Goal: Information Seeking & Learning: Check status

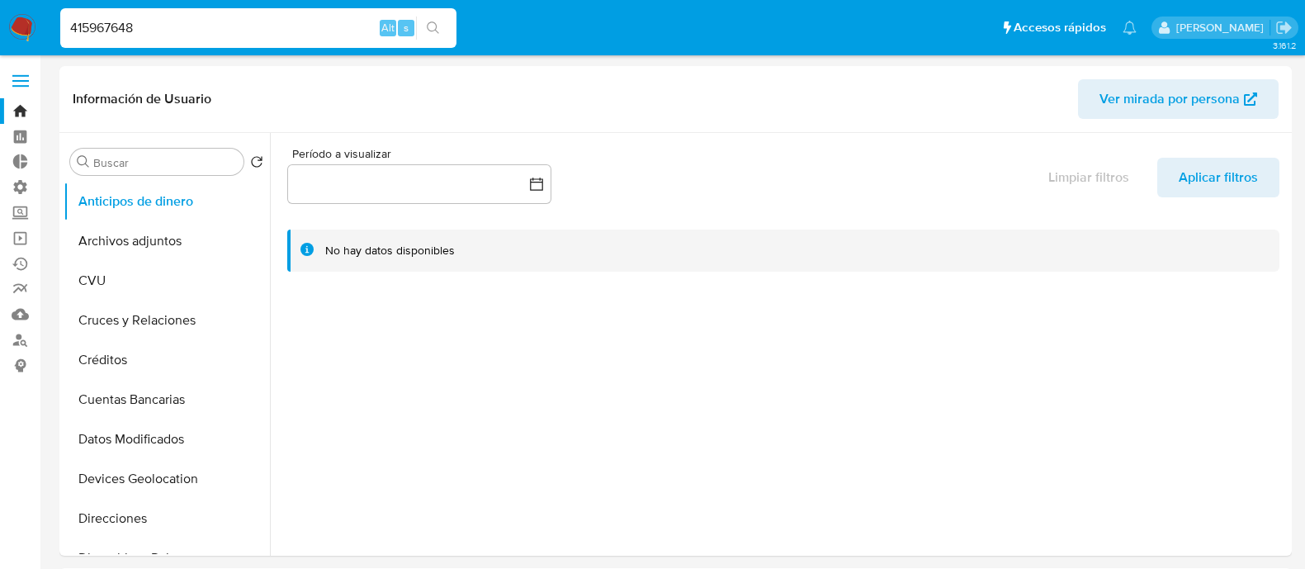
select select "10"
click at [219, 12] on div "415967648 Alt s" at bounding box center [258, 28] width 396 height 40
click at [223, 31] on input "415967648" at bounding box center [258, 27] width 396 height 21
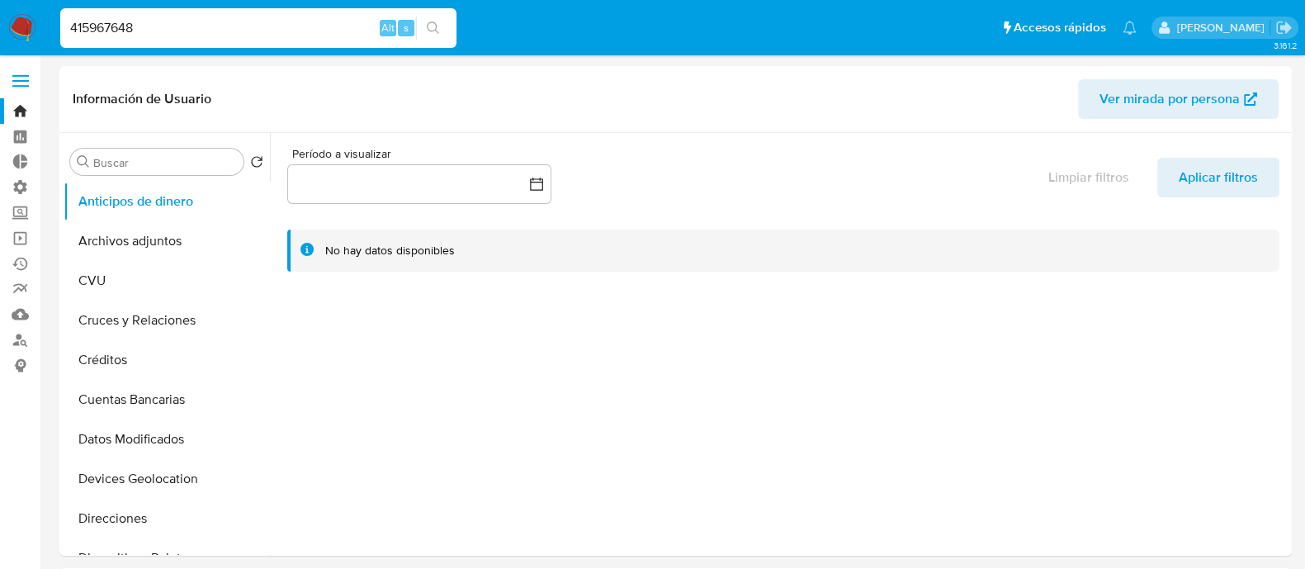
paste input "502810712"
type input "502810712"
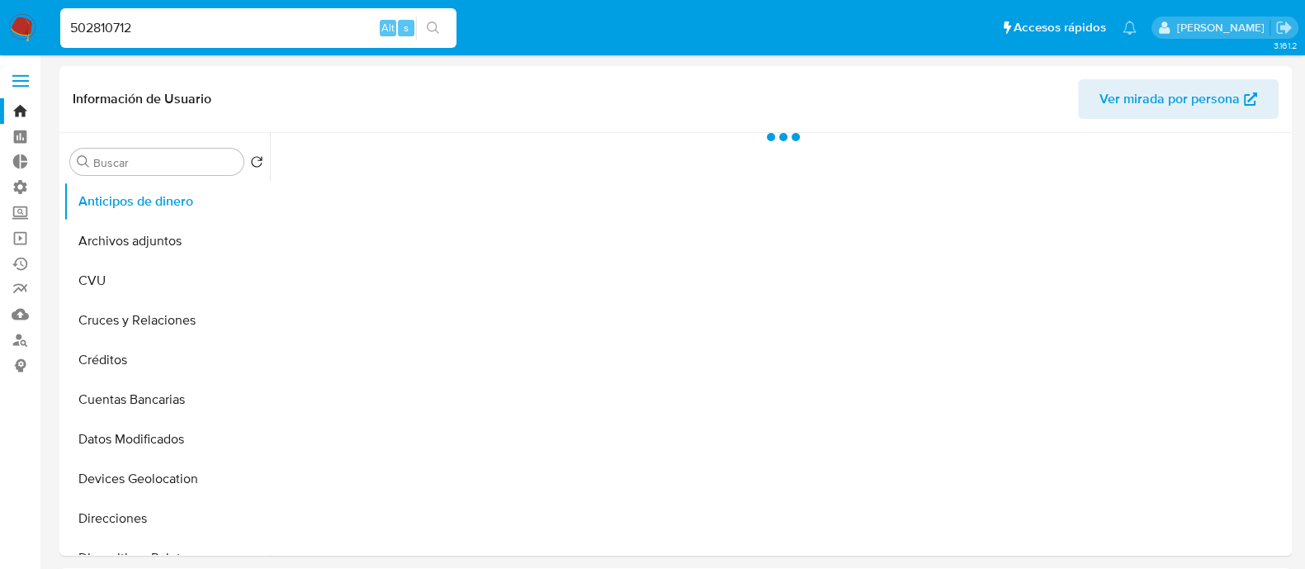
select select "10"
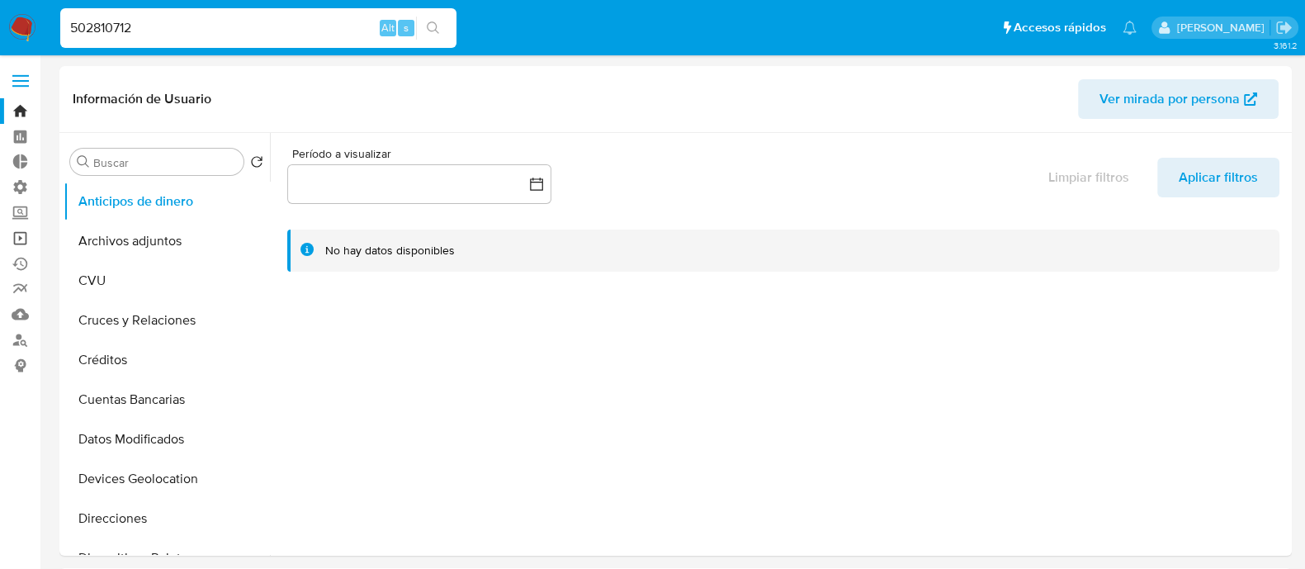
click at [17, 236] on link "Operaciones masivas" at bounding box center [98, 238] width 196 height 26
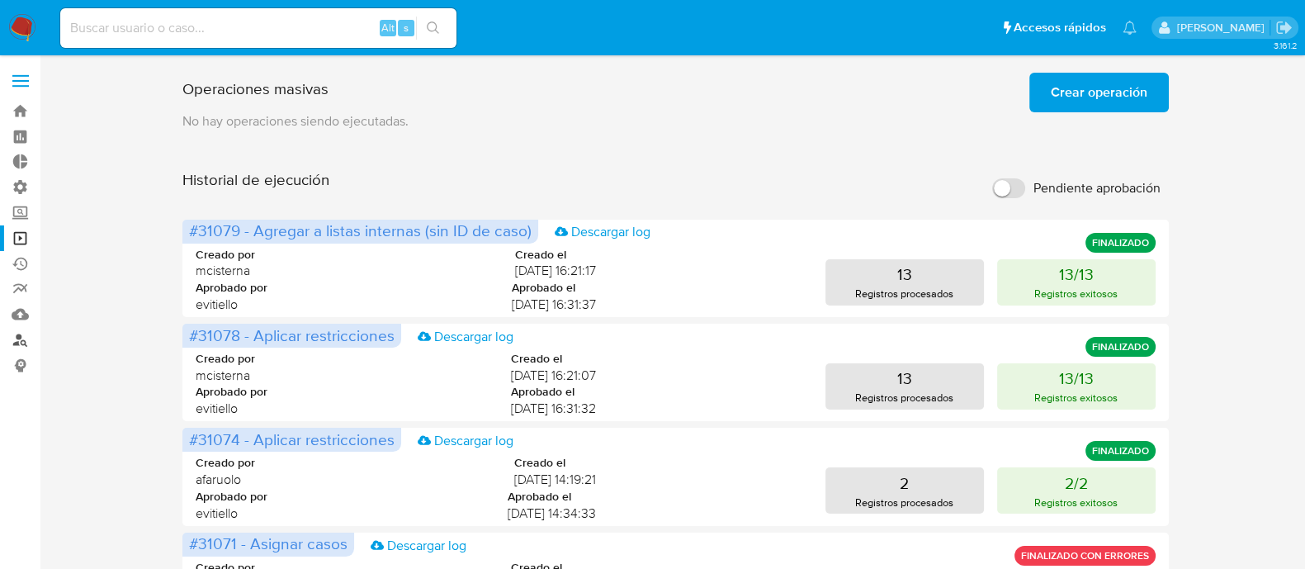
click at [27, 335] on link "Buscador de personas" at bounding box center [98, 340] width 196 height 26
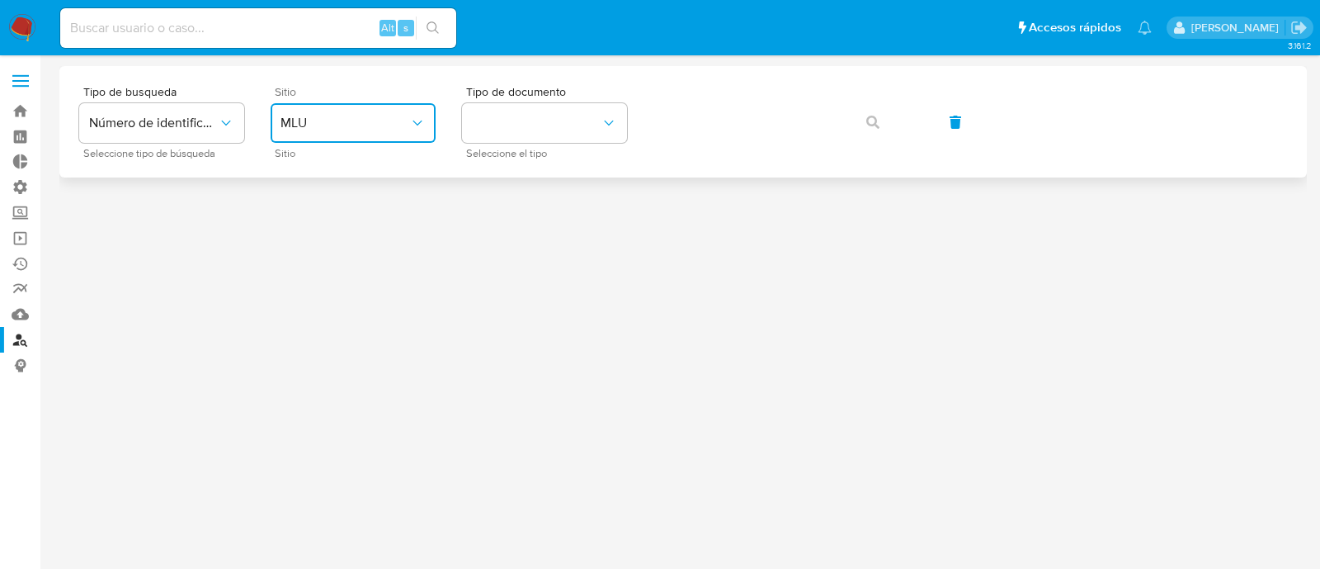
click at [336, 124] on span "MLU" at bounding box center [345, 123] width 129 height 17
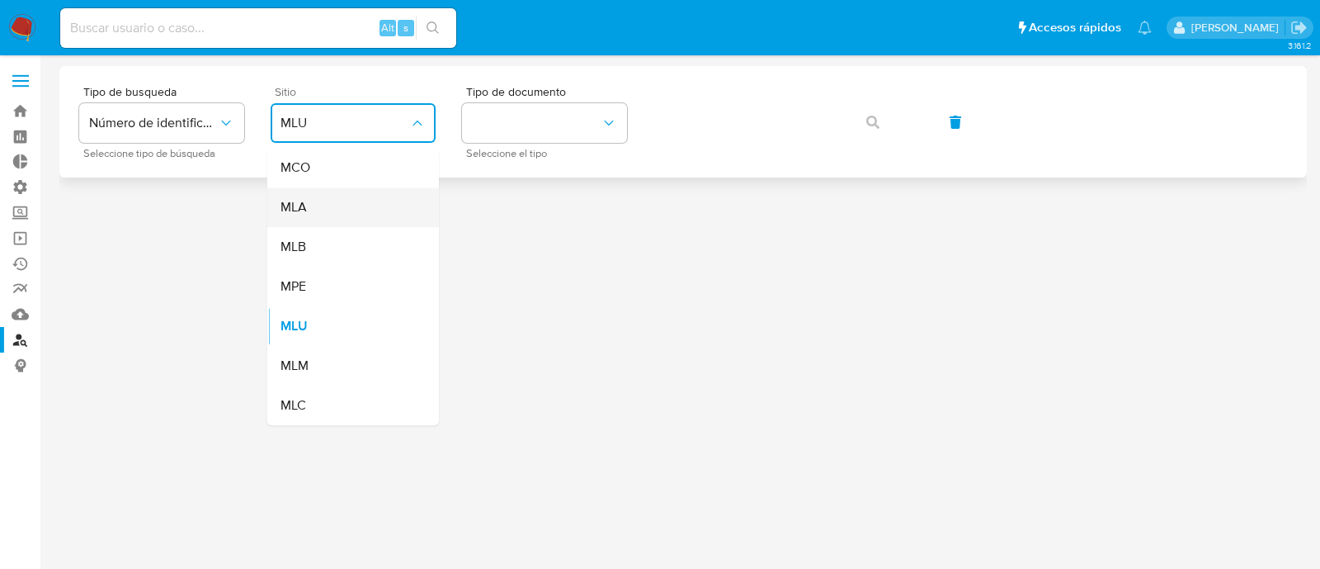
click at [344, 209] on div "MLA" at bounding box center [348, 207] width 135 height 40
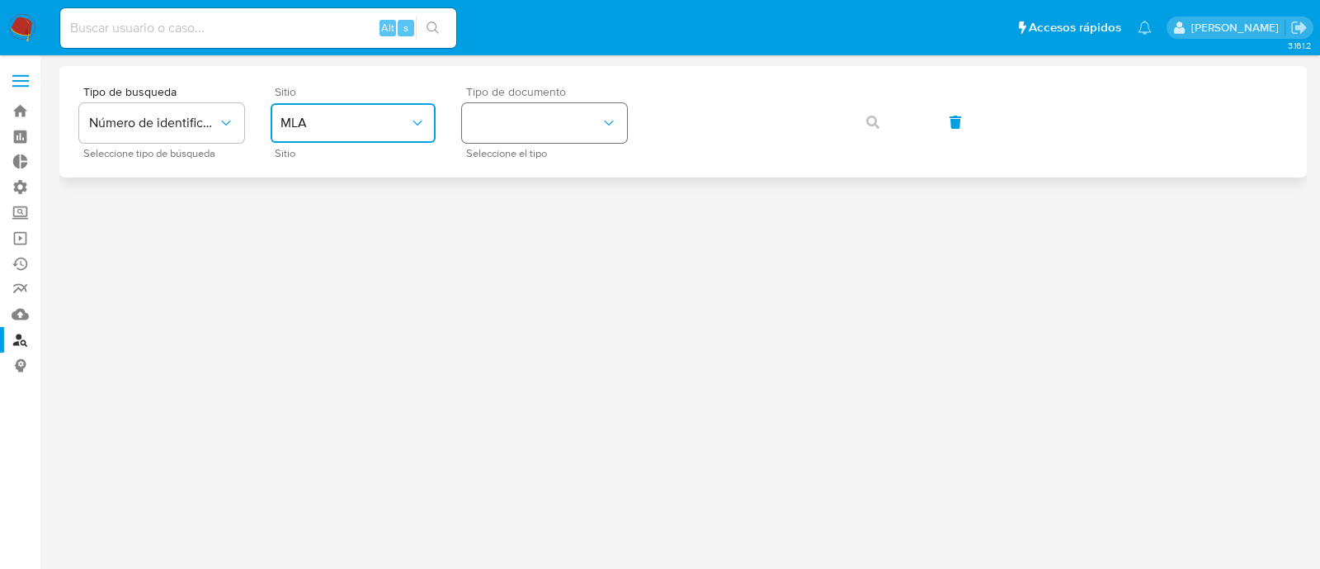
click at [532, 139] on button "identificationType" at bounding box center [544, 123] width 165 height 40
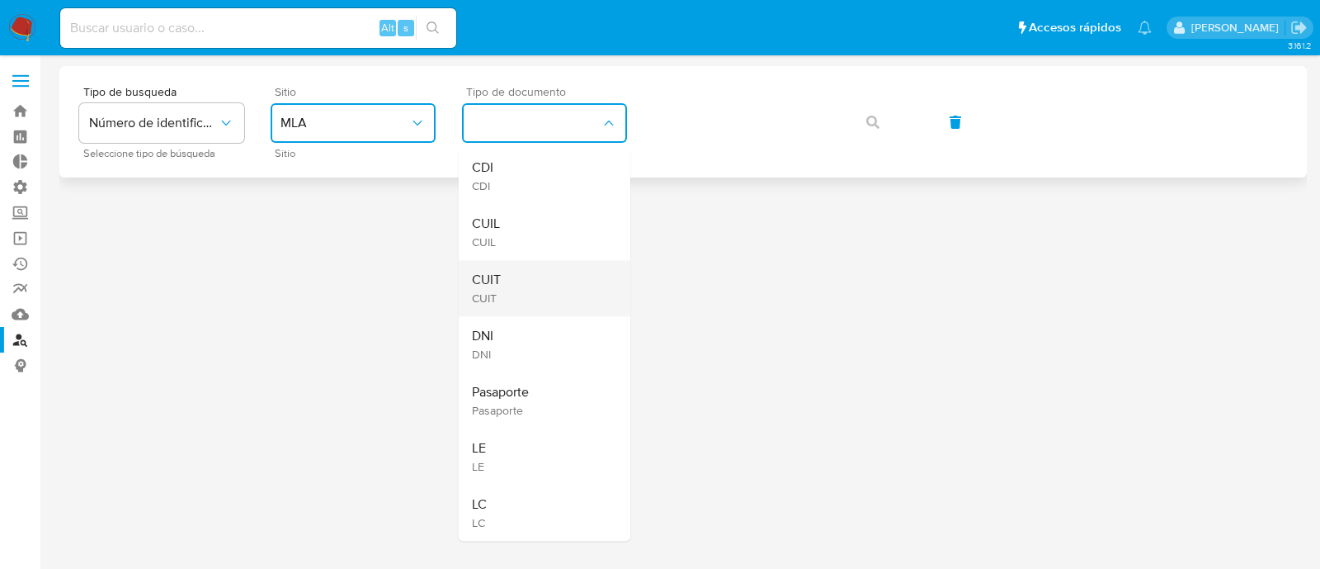
click at [555, 294] on div "CUIT CUIT" at bounding box center [539, 288] width 135 height 56
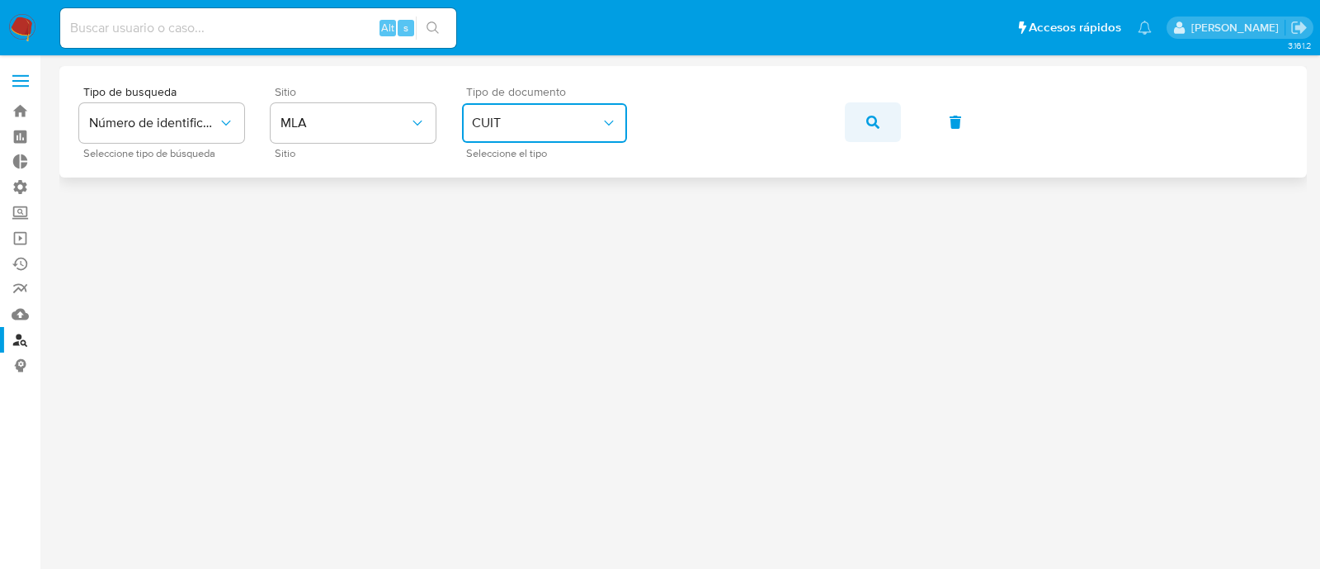
click at [873, 125] on icon "button" at bounding box center [872, 122] width 13 height 13
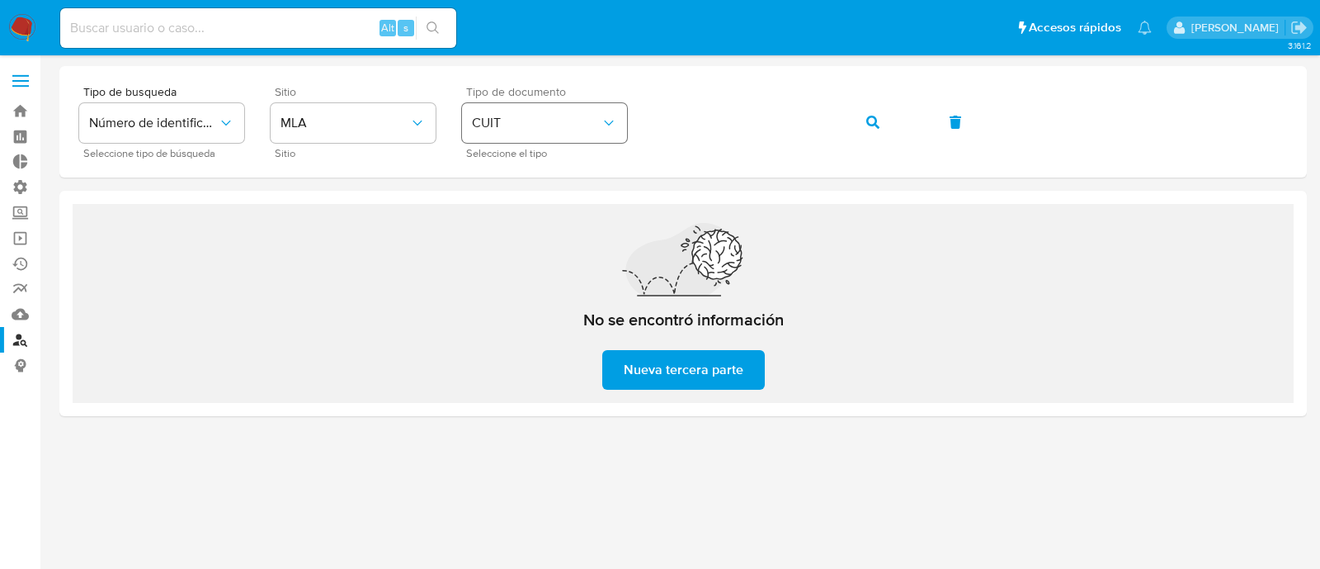
click at [598, 115] on span "CUIT" at bounding box center [536, 123] width 129 height 17
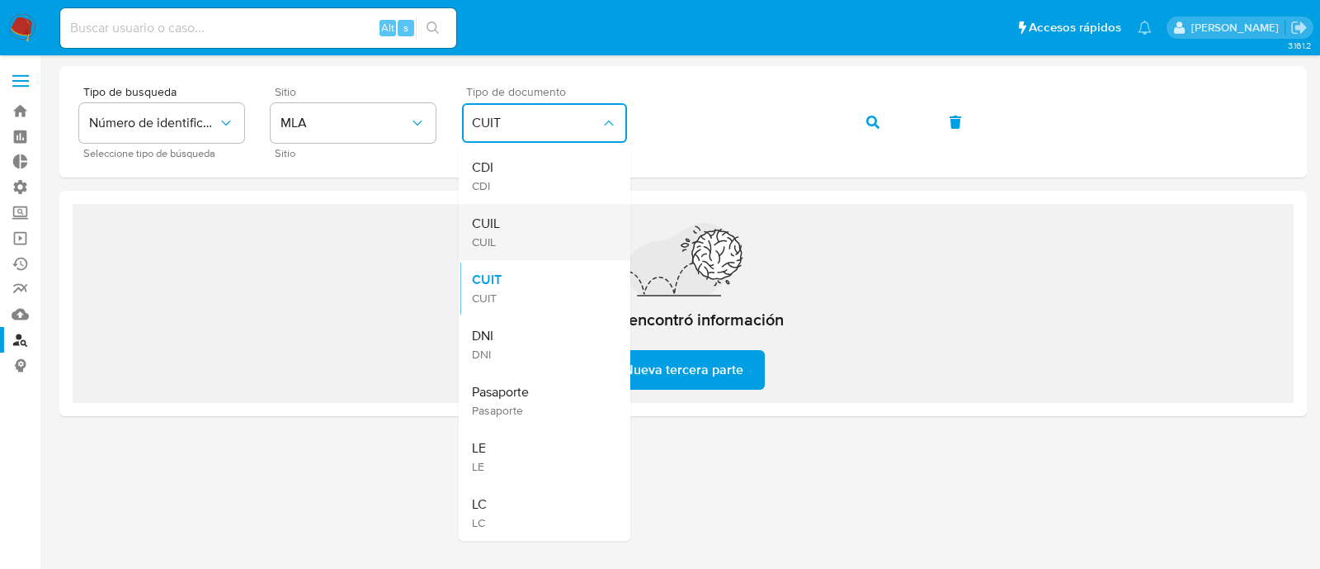
click at [576, 241] on div "CUIL CUIL" at bounding box center [539, 232] width 135 height 56
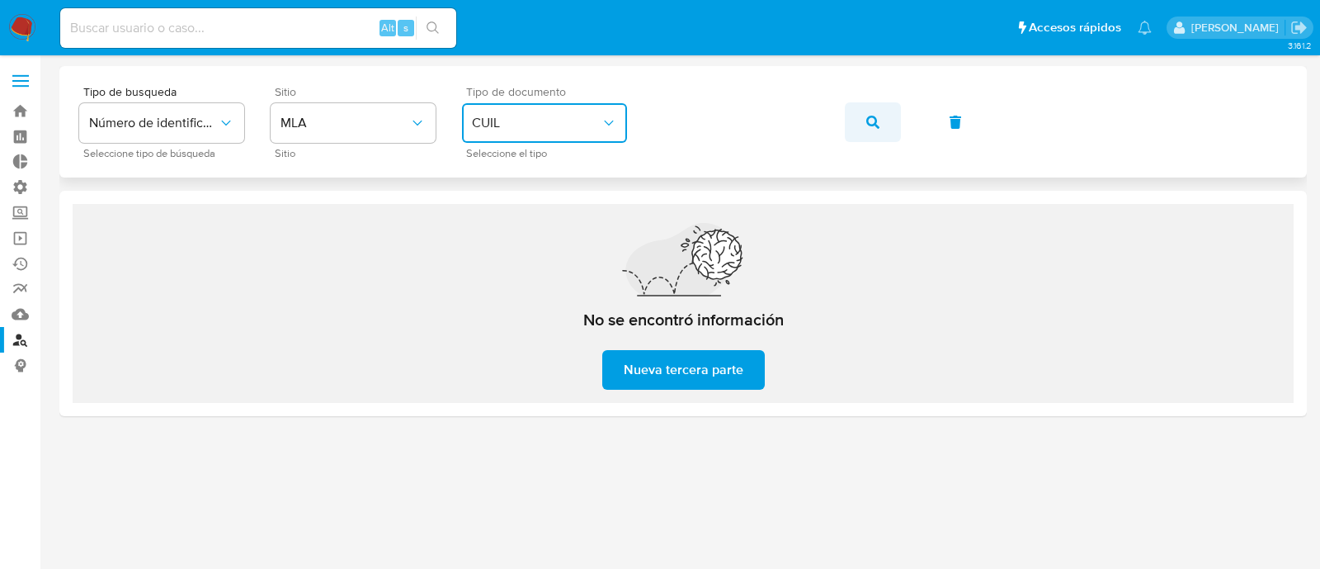
click at [883, 119] on button "button" at bounding box center [873, 122] width 56 height 40
click at [871, 126] on icon "button" at bounding box center [872, 122] width 13 height 13
click at [878, 130] on span "button" at bounding box center [872, 122] width 13 height 36
click at [772, 149] on div "Tipo de busqueda Número de identificación Seleccione tipo de búsqueda Sitio MLA…" at bounding box center [683, 122] width 1208 height 72
click at [885, 119] on button "button" at bounding box center [873, 122] width 56 height 40
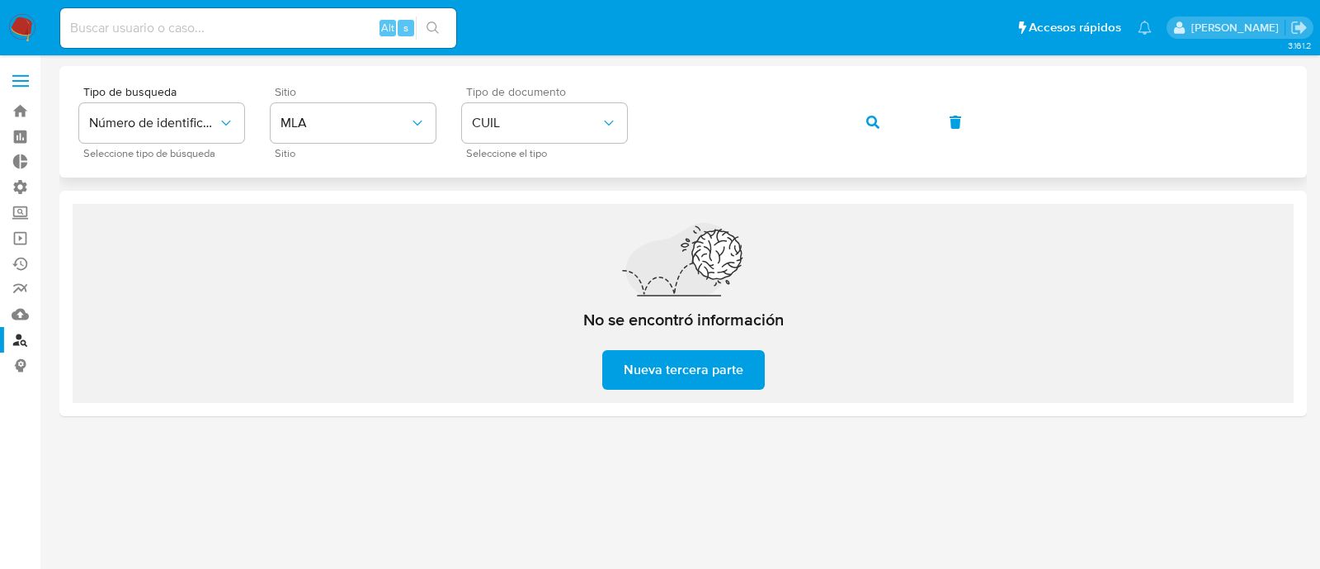
click at [854, 120] on button "button" at bounding box center [873, 122] width 56 height 40
click at [890, 134] on button "button" at bounding box center [873, 122] width 56 height 40
click at [120, 31] on input at bounding box center [258, 27] width 396 height 21
paste input "415967648"
type input "415967648"
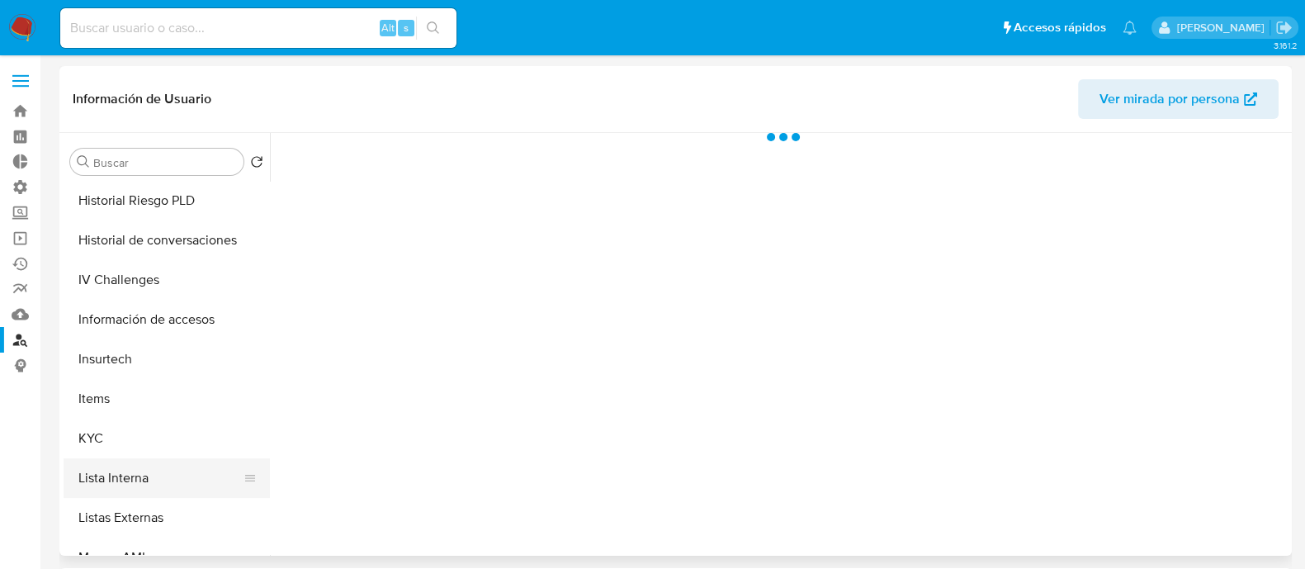
scroll to position [619, 0]
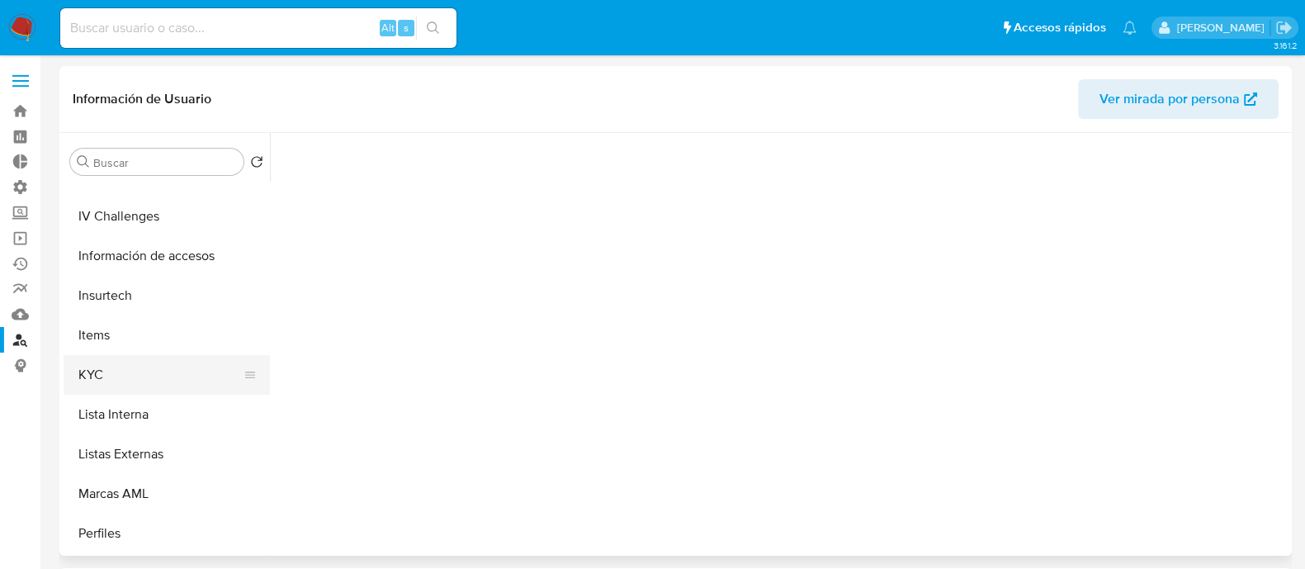
click at [170, 389] on button "KYC" at bounding box center [160, 375] width 193 height 40
select select "10"
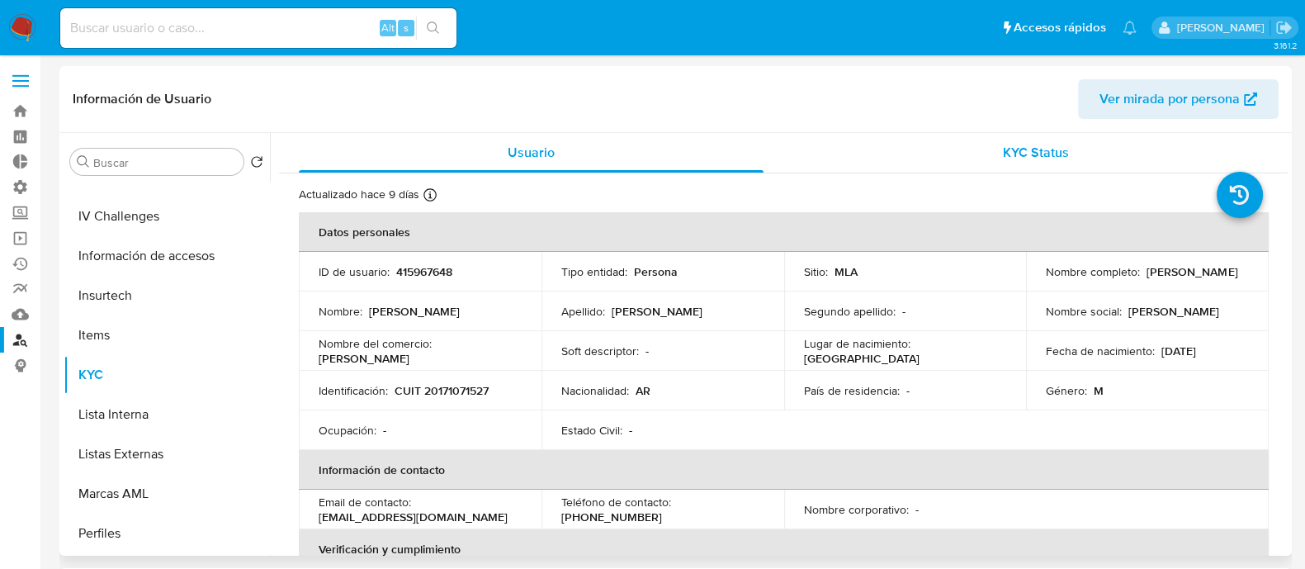
click at [1036, 136] on div "KYC Status" at bounding box center [1035, 153] width 465 height 40
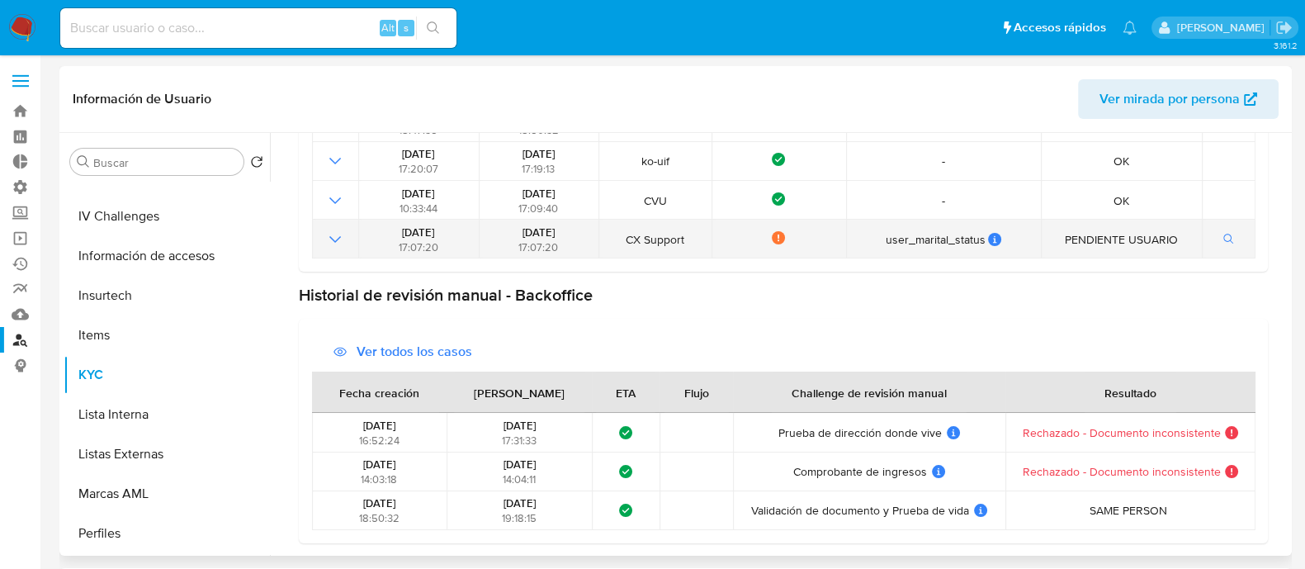
scroll to position [0, 0]
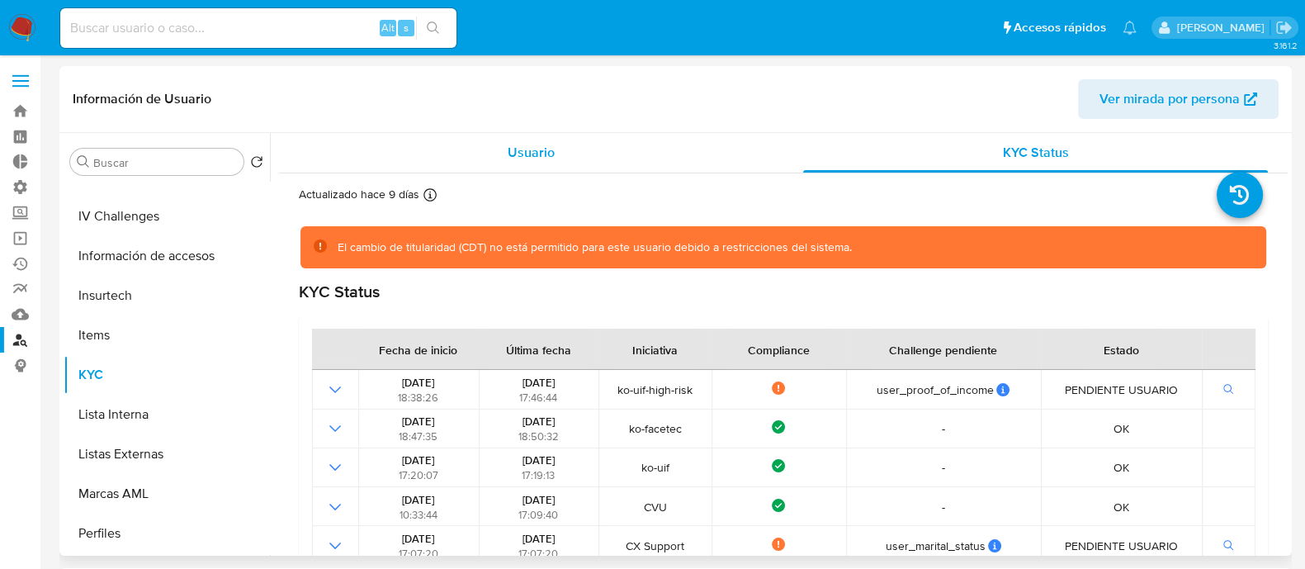
click at [484, 150] on div "Usuario" at bounding box center [531, 153] width 465 height 40
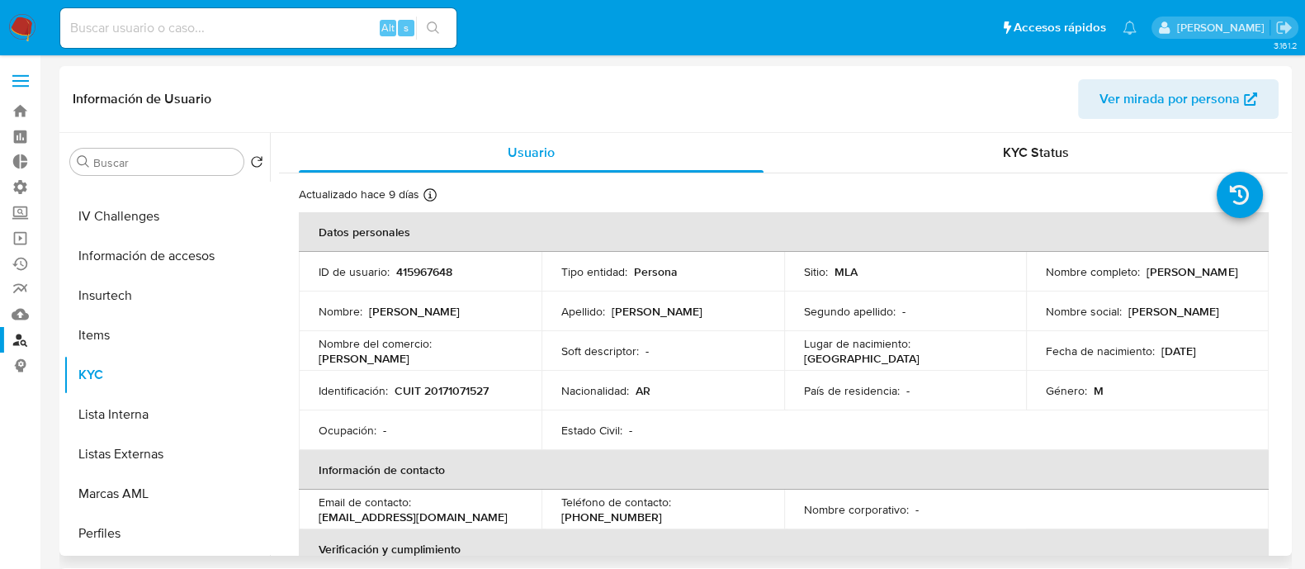
drag, startPoint x: 566, startPoint y: 489, endPoint x: 582, endPoint y: 459, distance: 33.6
click at [582, 459] on th "Información de contacto" at bounding box center [784, 470] width 970 height 40
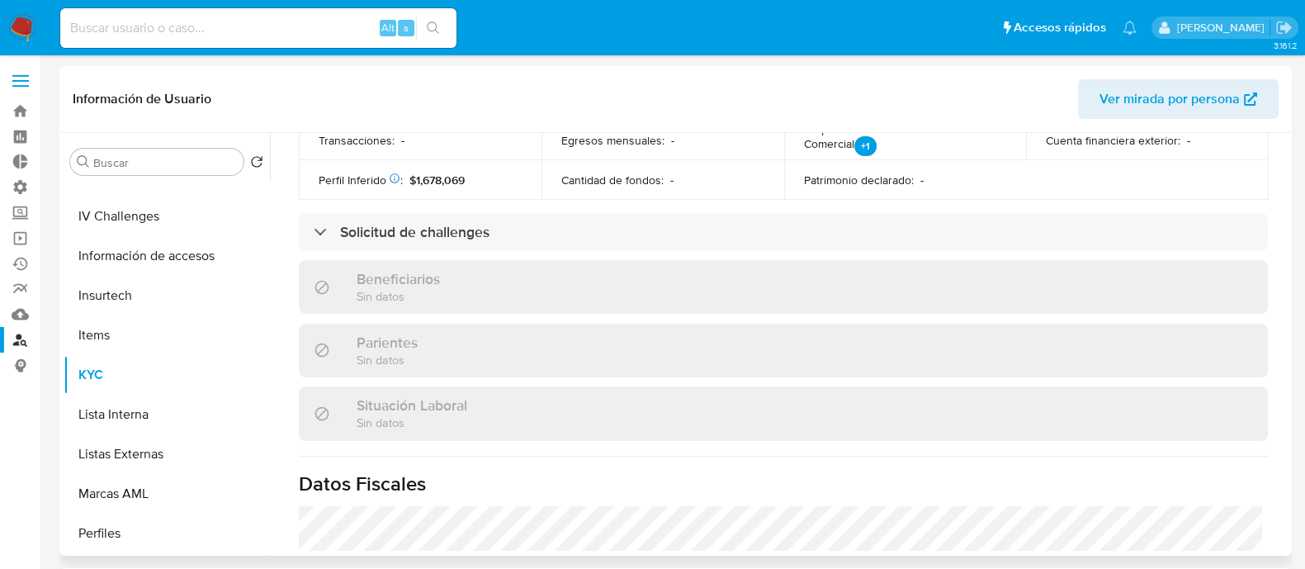
scroll to position [498, 0]
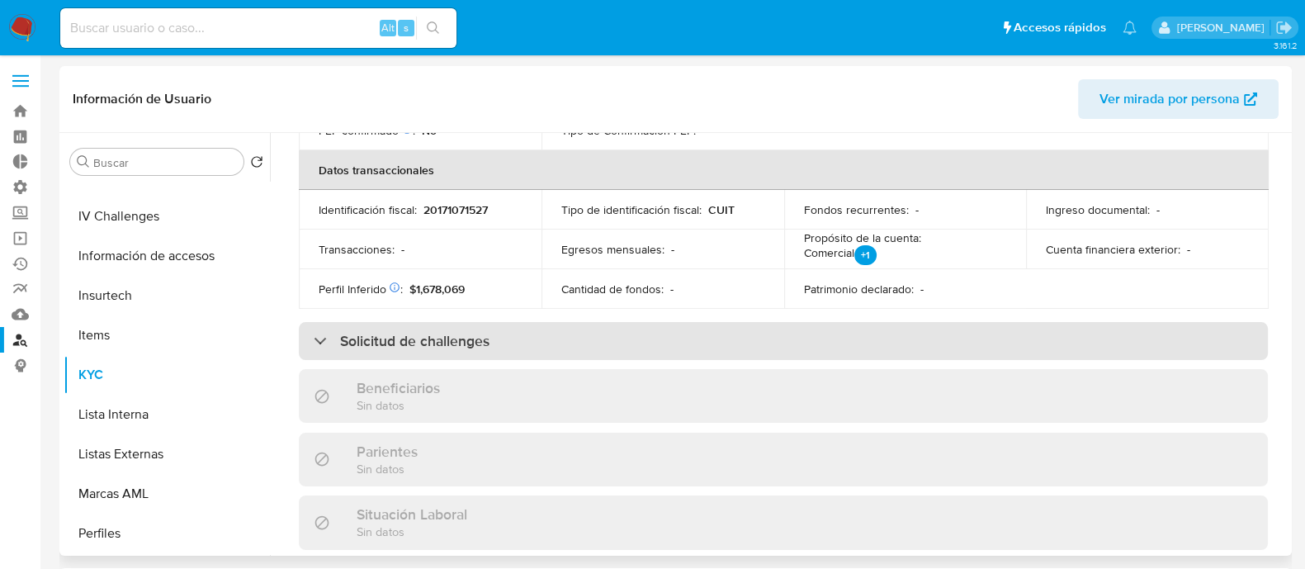
click at [649, 348] on div "Solicitud de challenges" at bounding box center [783, 341] width 969 height 38
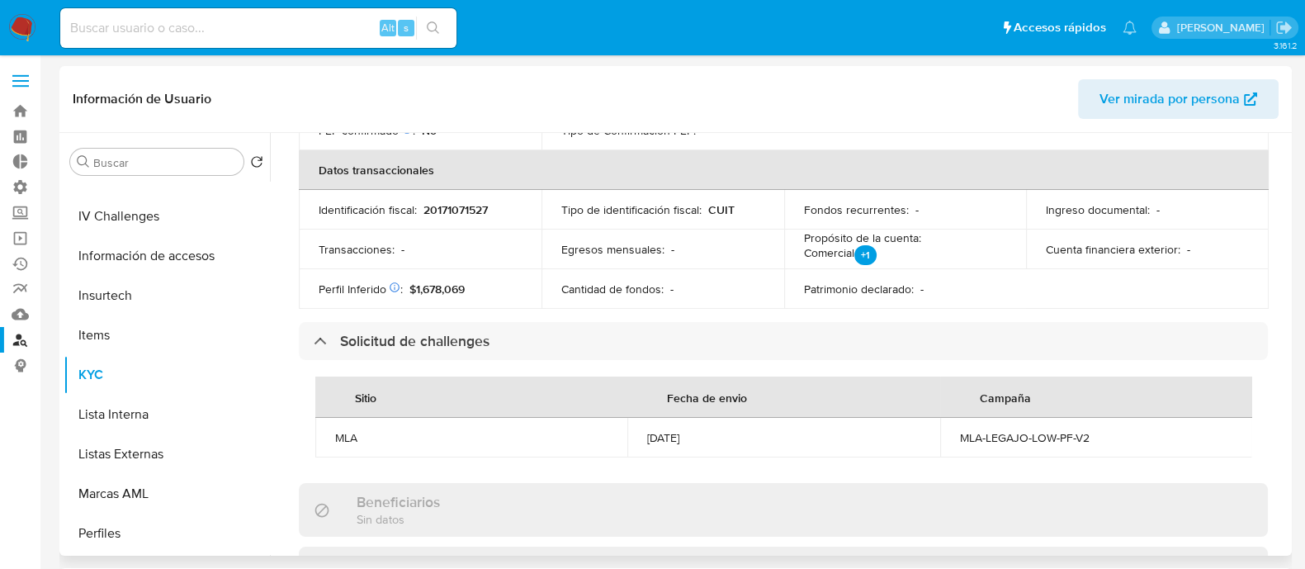
drag, startPoint x: 331, startPoint y: 436, endPoint x: 788, endPoint y: 432, distance: 457.2
click at [788, 432] on tr "MLA 04/09/2025 MLA-LEGAJO-LOW-PF-V2" at bounding box center [783, 438] width 937 height 40
drag, startPoint x: 1168, startPoint y: 437, endPoint x: 541, endPoint y: 425, distance: 627.3
click at [665, 433] on tr "MLA 04/09/2025 MLA-LEGAJO-LOW-PF-V2" at bounding box center [783, 438] width 937 height 40
click at [1155, 450] on td "MLA-LEGAJO-LOW-PF-V2" at bounding box center [1096, 438] width 312 height 40
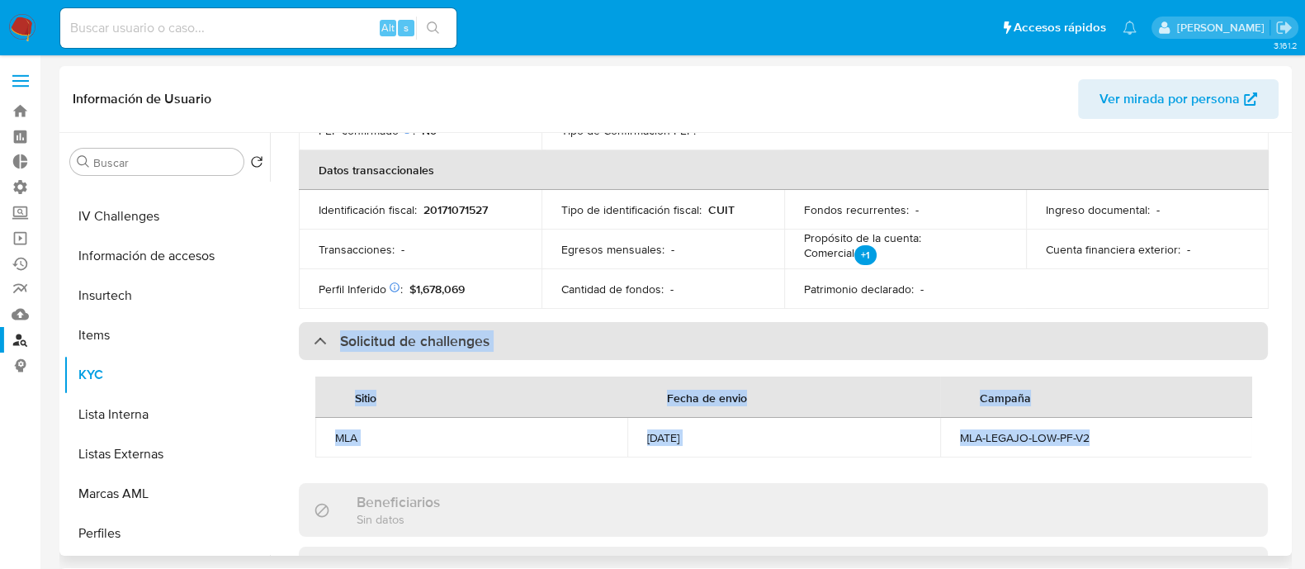
drag, startPoint x: 1150, startPoint y: 445, endPoint x: 310, endPoint y: 330, distance: 847.0
click at [310, 330] on div "Solicitud de challenges Sitio Fecha de envio Campaña MLA 04/09/2025 MLA-LEGAJO-…" at bounding box center [783, 398] width 969 height 152
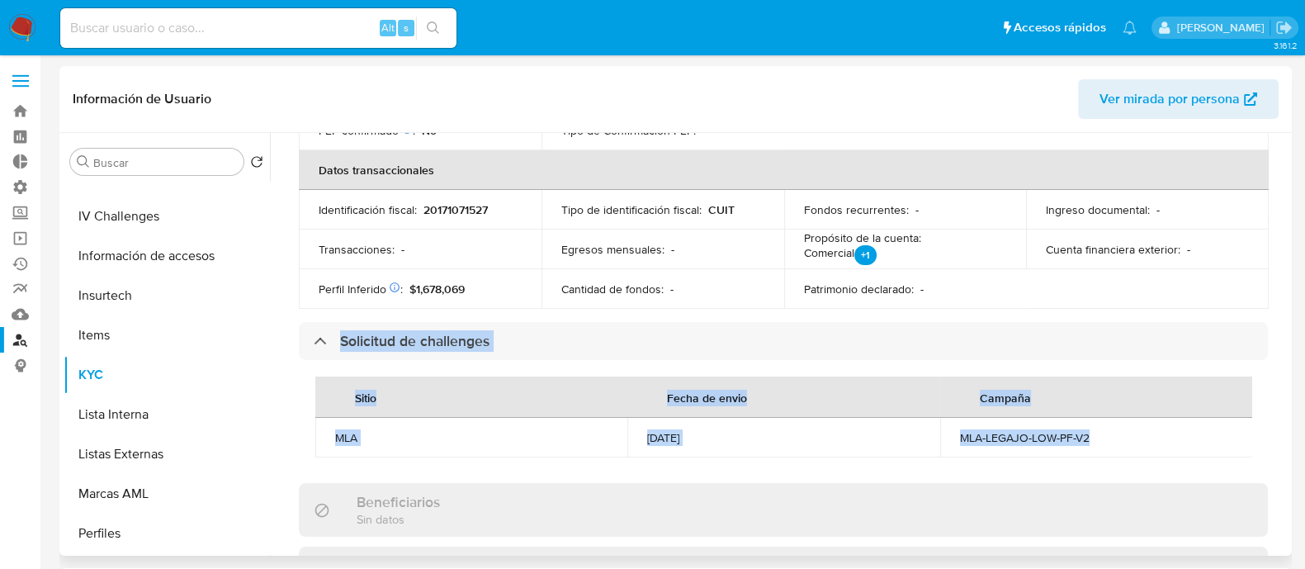
click at [1147, 430] on div "MLA-LEGAJO-LOW-PF-V2" at bounding box center [1096, 437] width 272 height 15
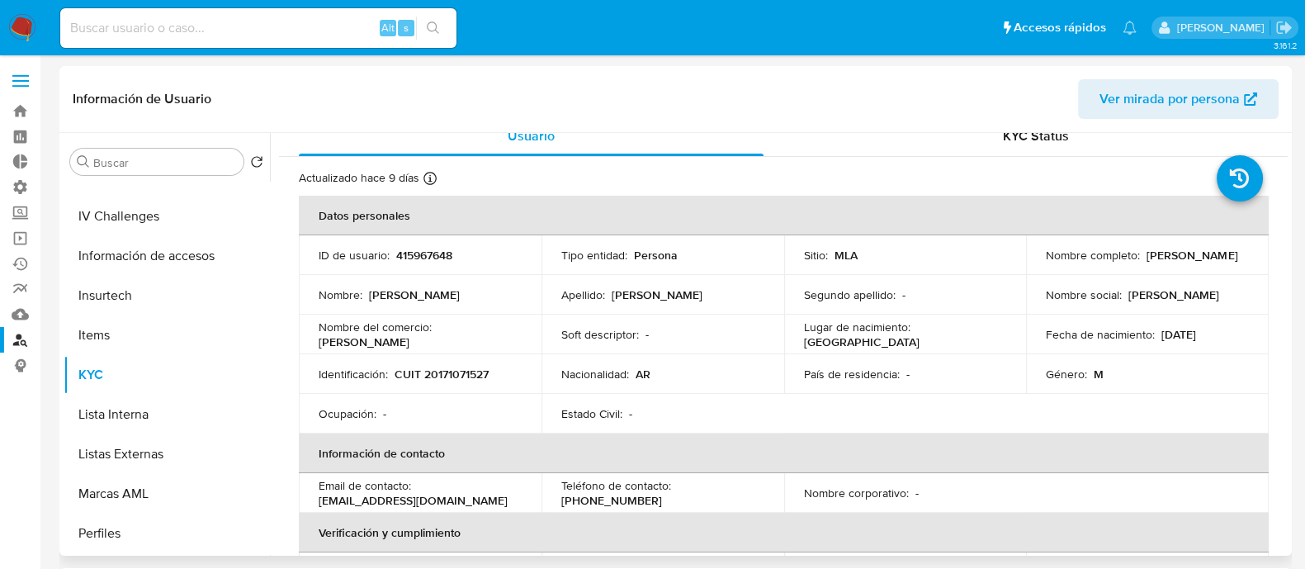
scroll to position [0, 0]
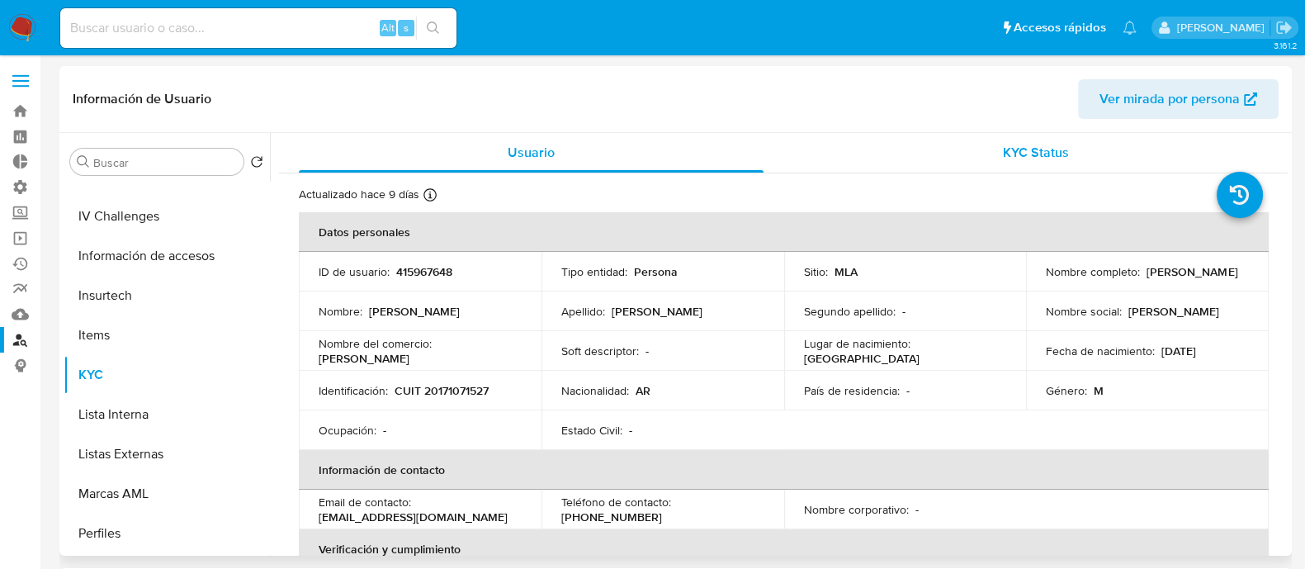
click at [1023, 163] on div "KYC Status" at bounding box center [1035, 153] width 465 height 40
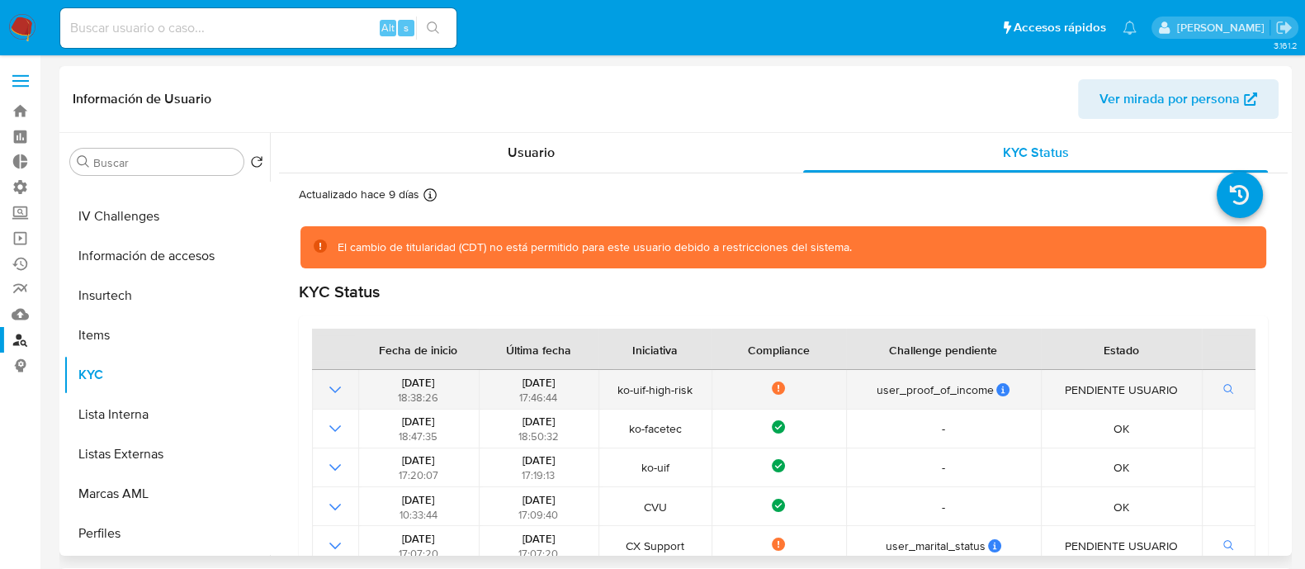
drag, startPoint x: 375, startPoint y: 385, endPoint x: 462, endPoint y: 385, distance: 86.6
click at [464, 380] on div "07/04/2023 18:38:26" at bounding box center [418, 390] width 110 height 30
drag, startPoint x: 603, startPoint y: 403, endPoint x: 716, endPoint y: 399, distance: 113.1
click at [716, 399] on tr "07/04/2023 18:38:26 21/03/2025 17:46:44 ko-uif-high-risk Not compliance user_pr…" at bounding box center [783, 389] width 943 height 39
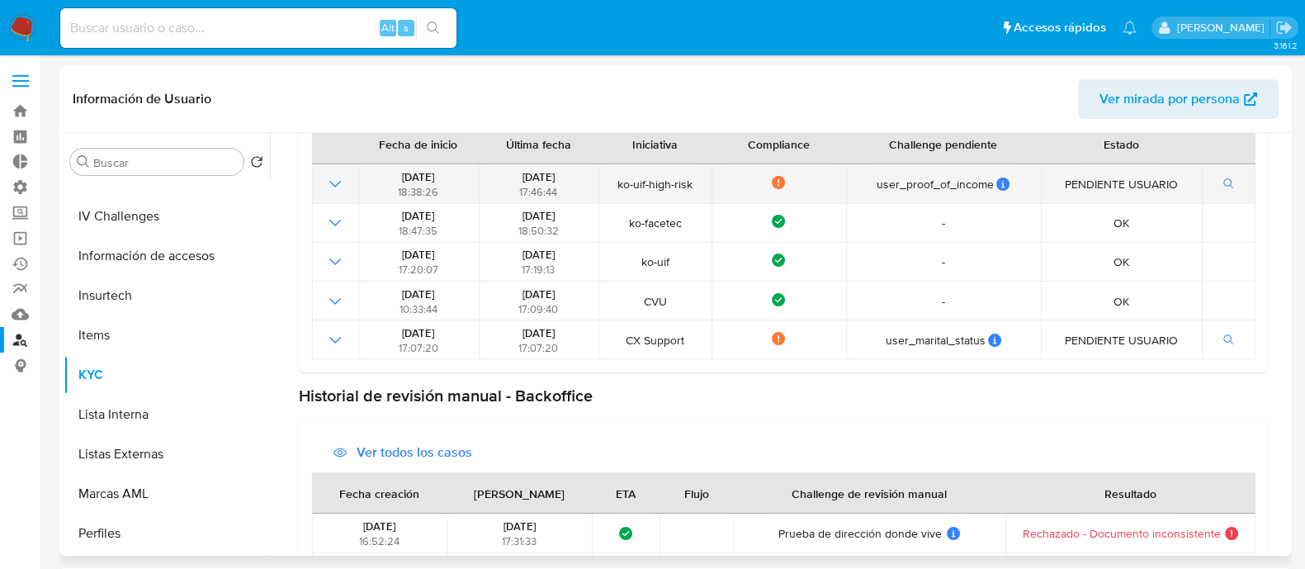
scroll to position [306, 0]
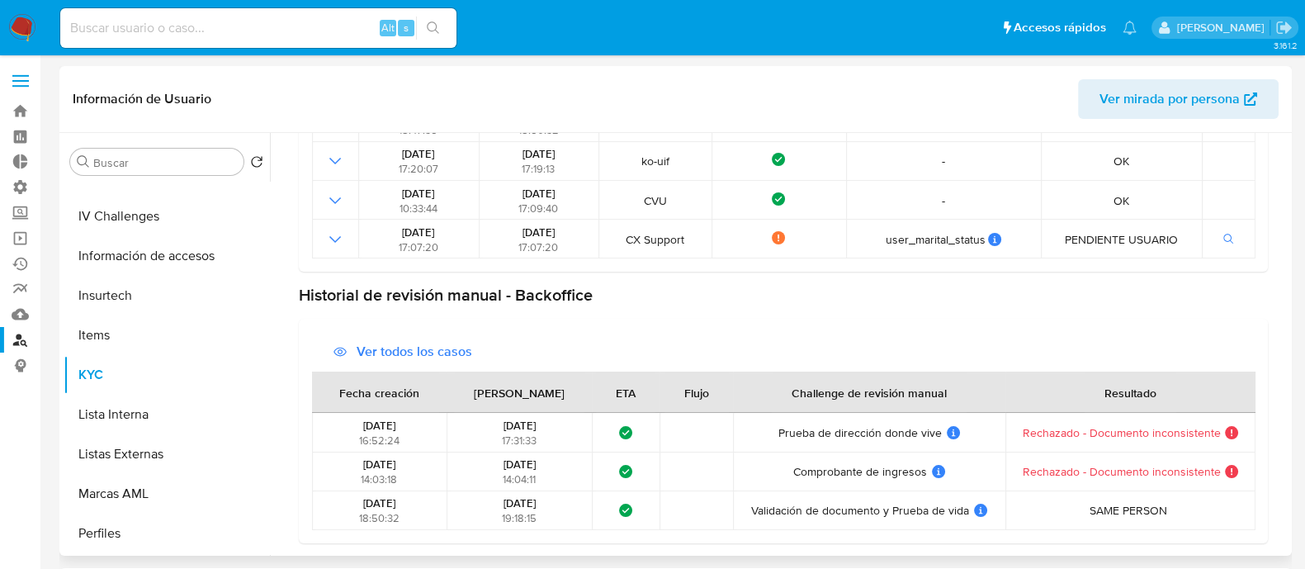
drag, startPoint x: 725, startPoint y: 437, endPoint x: 1253, endPoint y: 481, distance: 529.9
click at [1253, 481] on div "Ver todos los casos Fecha creación Fecha resuelto ETA Flujo Challenge de revisi…" at bounding box center [783, 431] width 969 height 224
click at [660, 460] on td at bounding box center [695, 471] width 73 height 39
drag, startPoint x: 516, startPoint y: 423, endPoint x: 522, endPoint y: 433, distance: 12.6
click at [517, 423] on span "31/08/2023" at bounding box center [519, 426] width 32 height 16
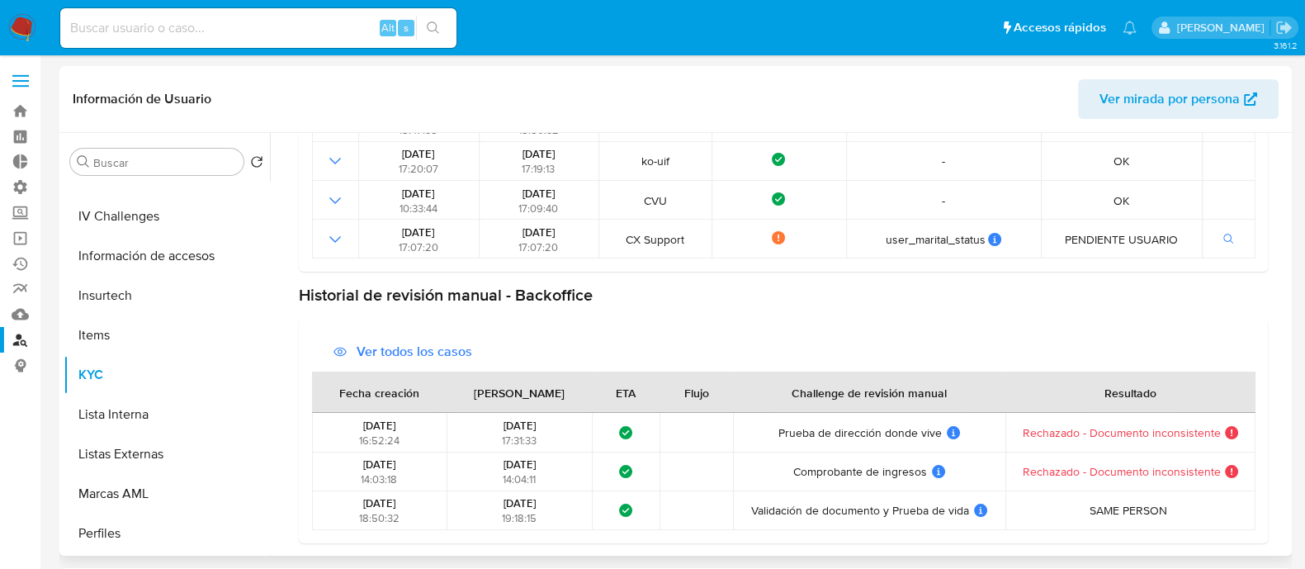
click at [533, 457] on span "31/08/2023" at bounding box center [519, 464] width 32 height 16
click at [797, 484] on td "Comprobante de ingresos Comprobante de ingresos User ID challenge BO: backoffic…" at bounding box center [869, 471] width 272 height 39
click at [798, 468] on span "Comprobante de ingresos" at bounding box center [860, 471] width 134 height 15
click at [801, 447] on td "Prueba de dirección donde vive Prueba de dirección donde vive User ID challenge…" at bounding box center [869, 432] width 272 height 39
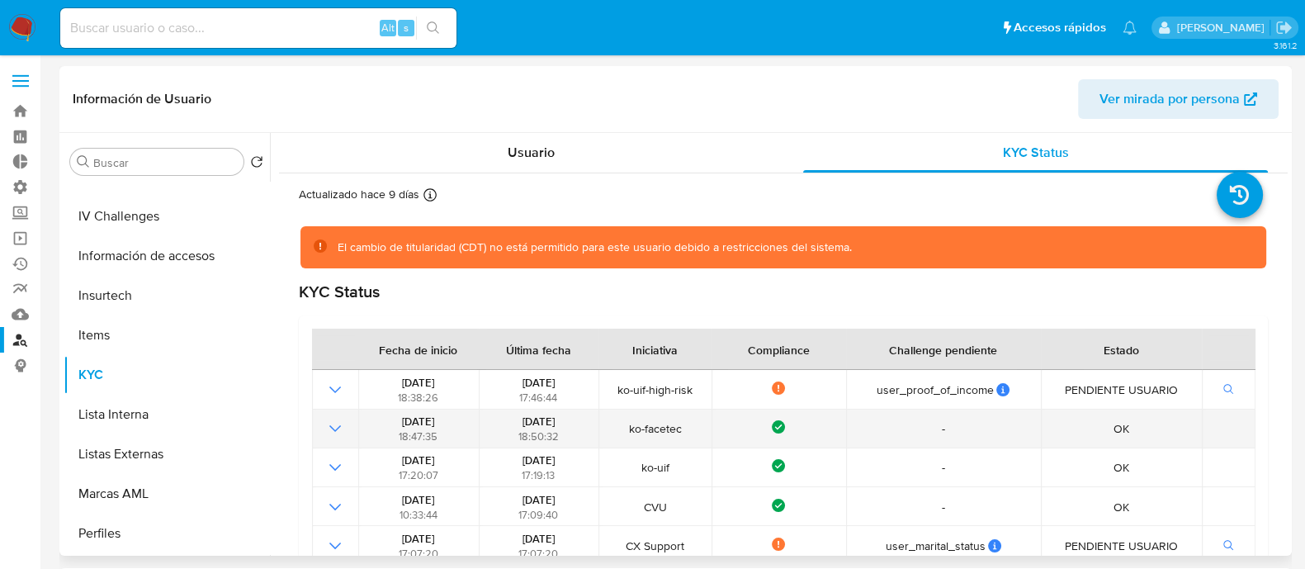
scroll to position [102, 0]
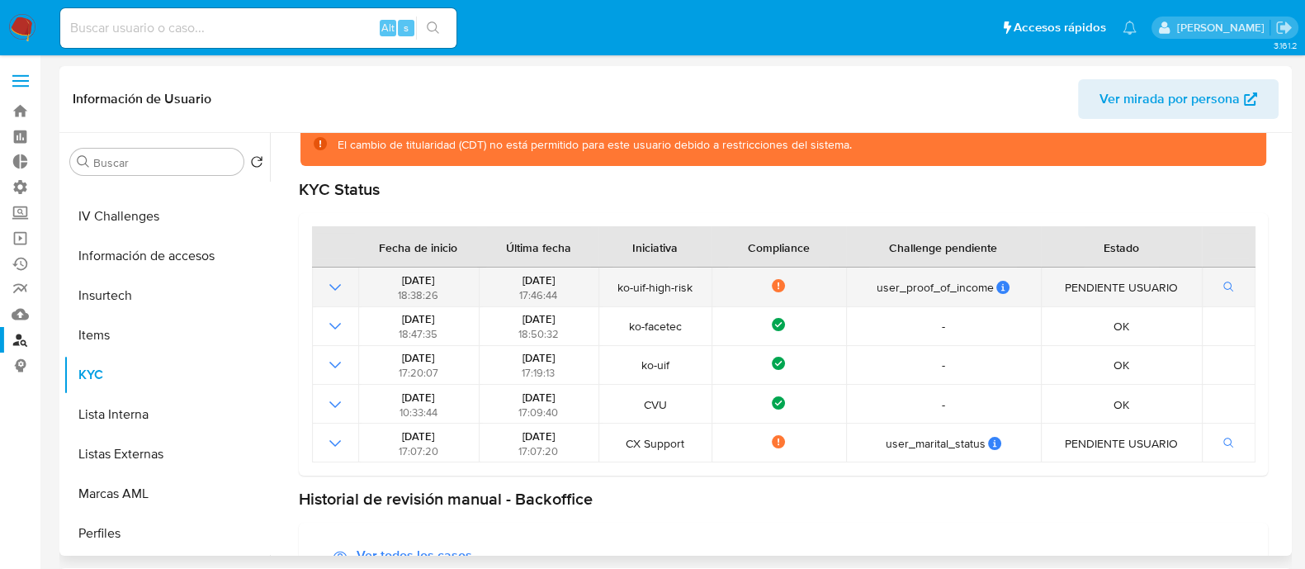
drag, startPoint x: 762, startPoint y: 286, endPoint x: 1203, endPoint y: 291, distance: 441.5
click at [1203, 291] on tr "07/04/2023 18:38:26 21/03/2025 17:46:44 ko-uif-high-risk Not compliance user_pr…" at bounding box center [783, 286] width 943 height 39
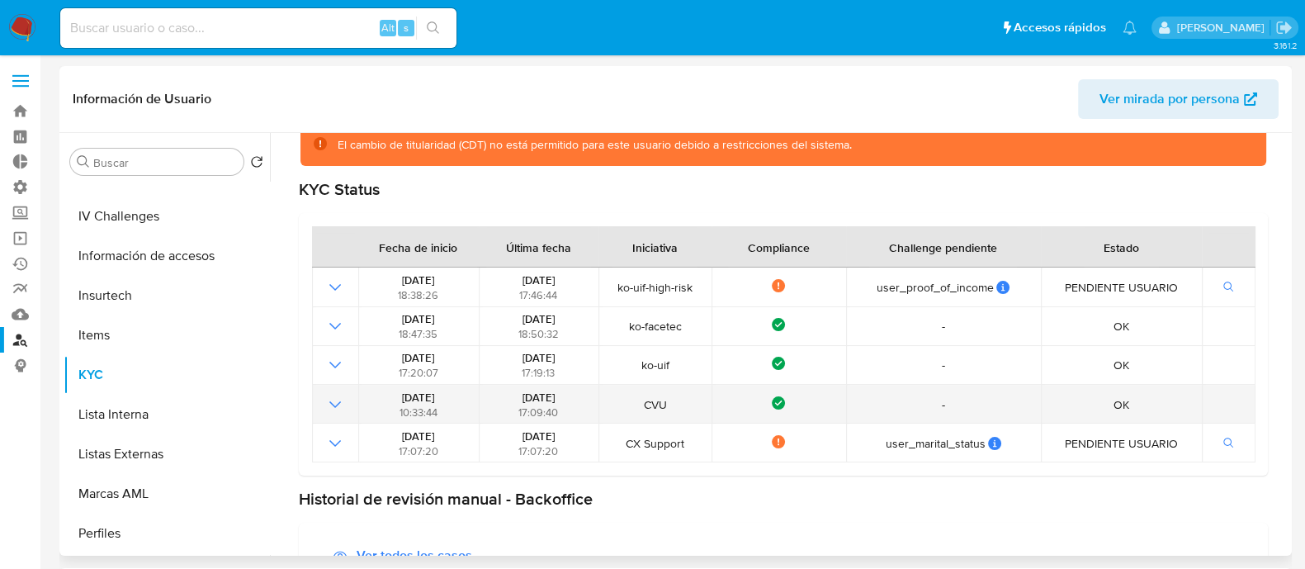
click at [1223, 410] on td at bounding box center [1228, 404] width 54 height 39
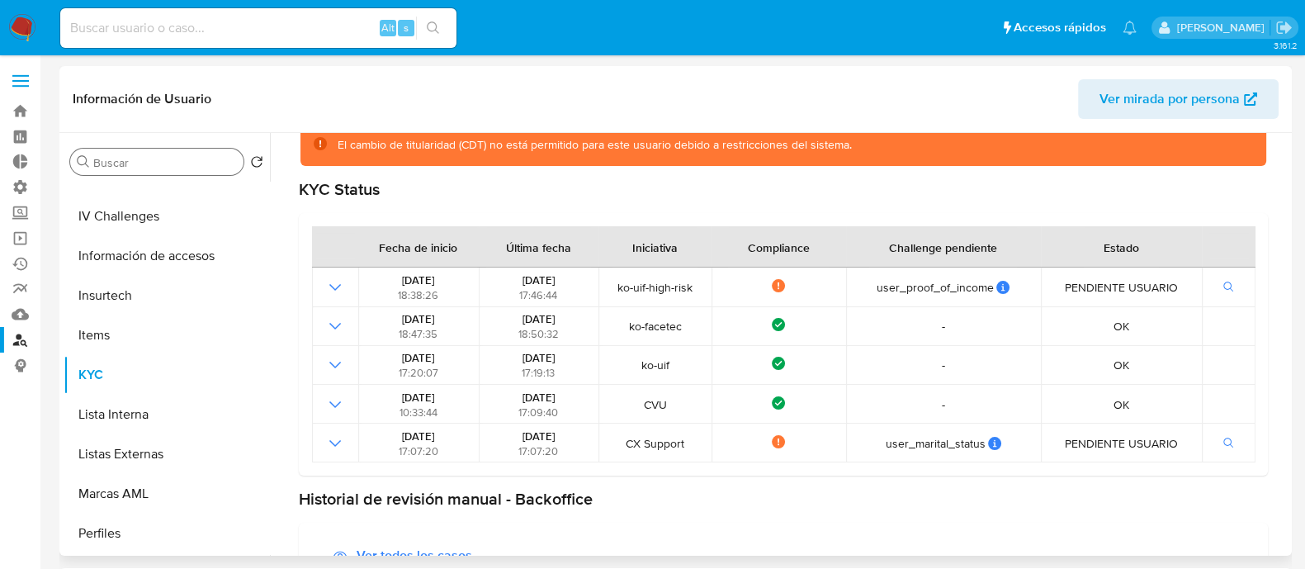
click at [120, 158] on input "Buscar" at bounding box center [165, 162] width 144 height 15
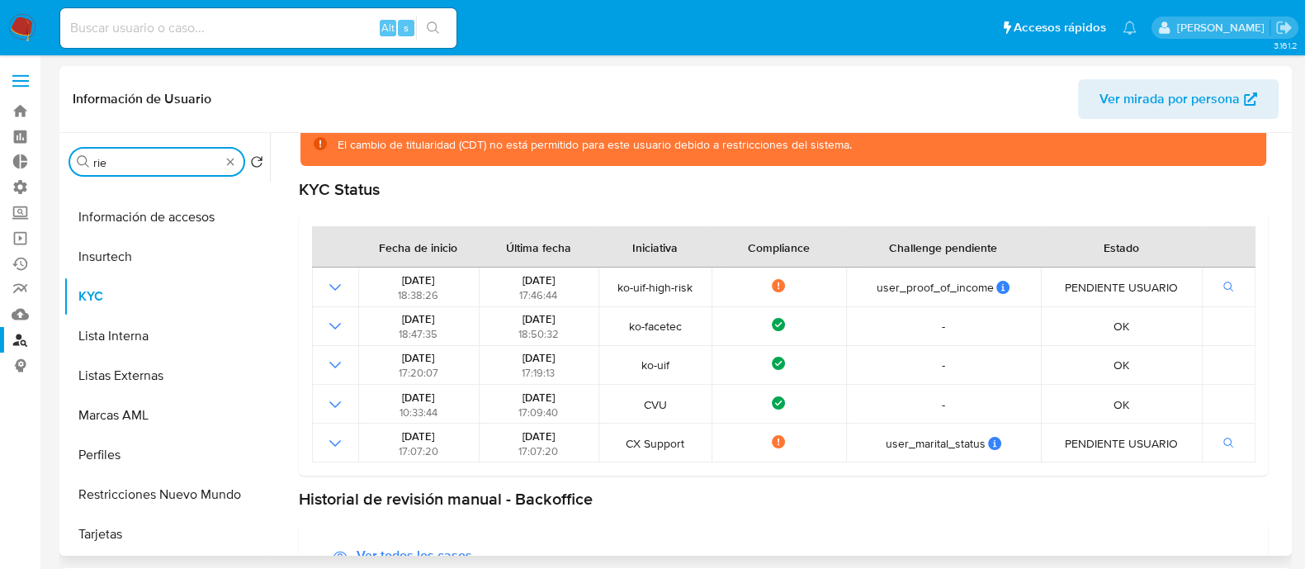
scroll to position [0, 0]
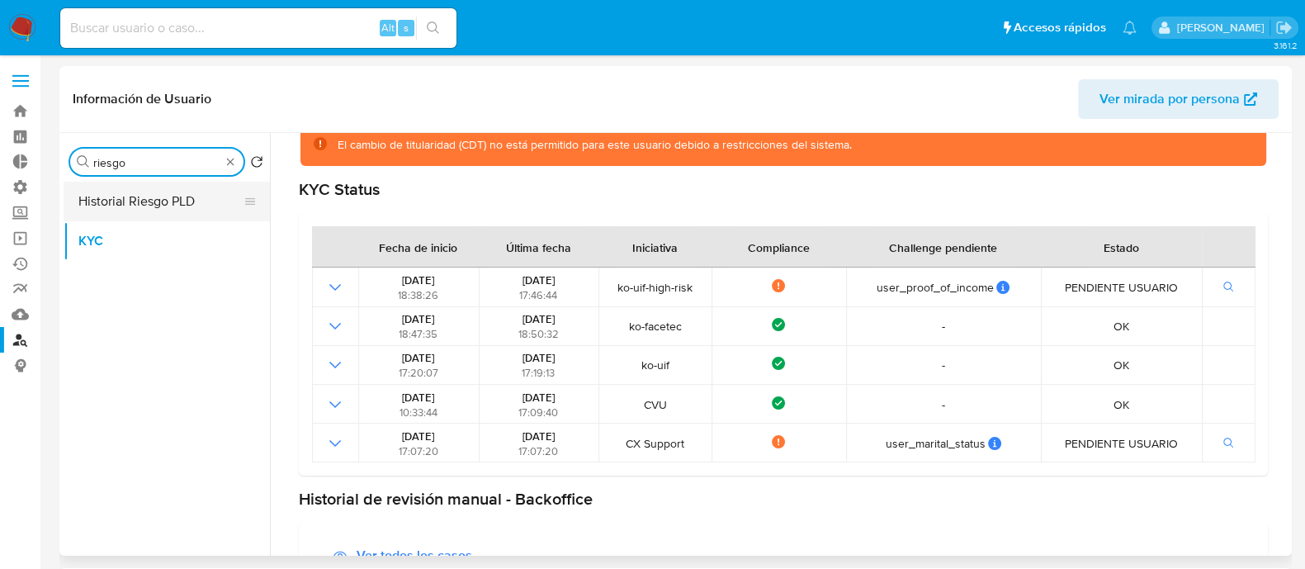
type input "riesgo"
click at [123, 204] on button "Historial Riesgo PLD" at bounding box center [160, 202] width 193 height 40
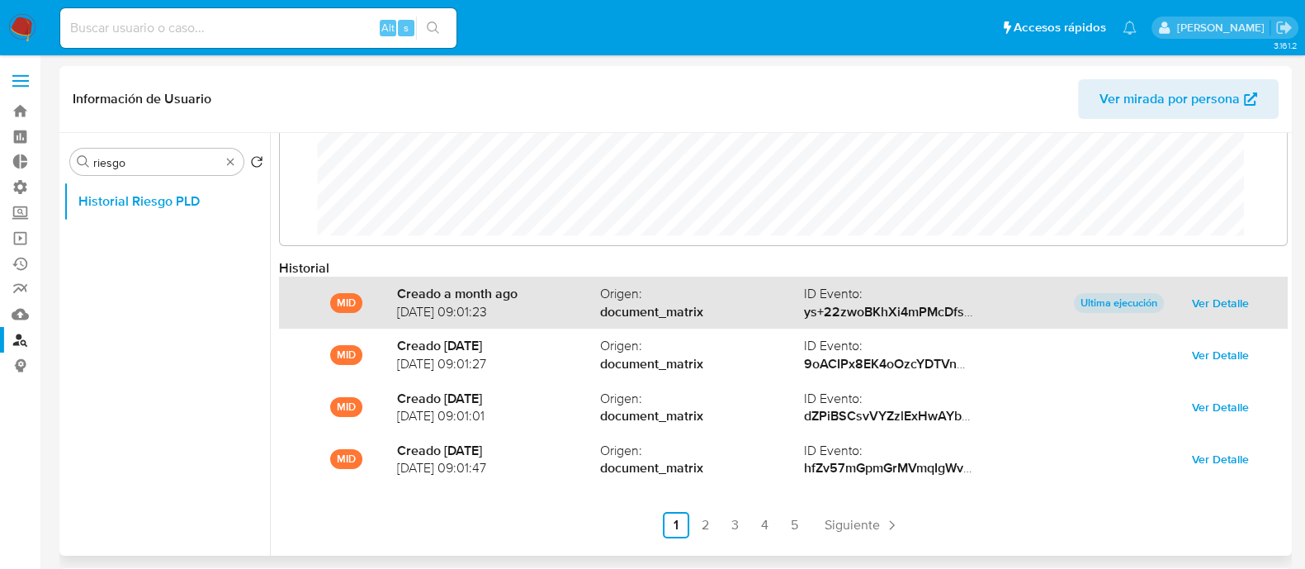
scroll to position [87, 0]
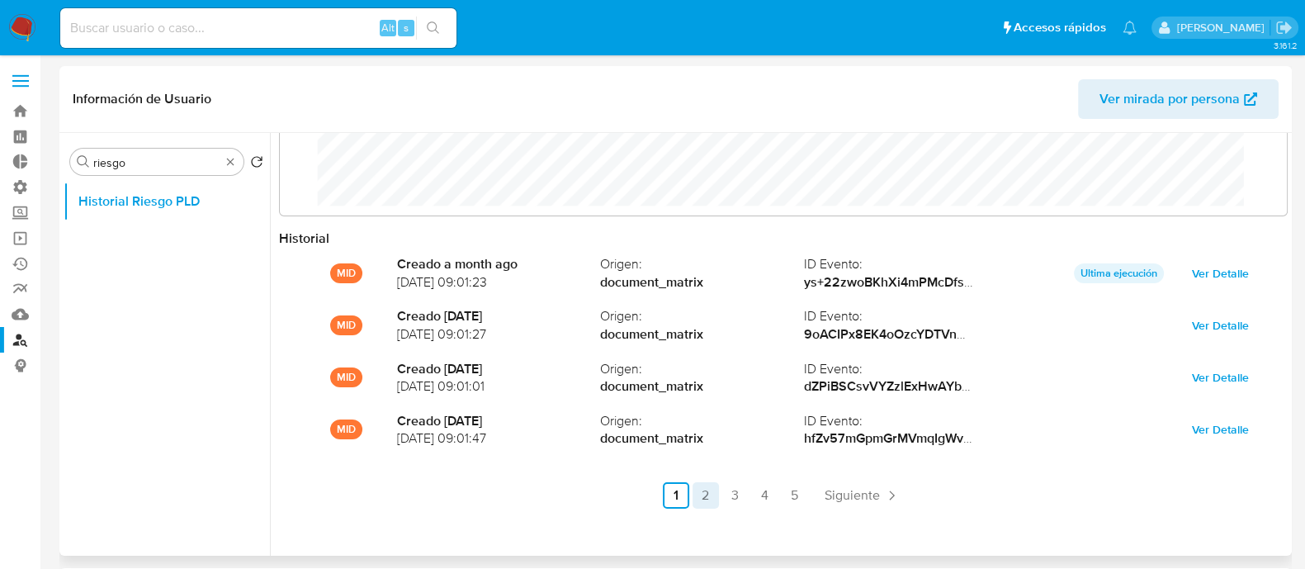
click at [701, 506] on link "2" at bounding box center [705, 495] width 26 height 26
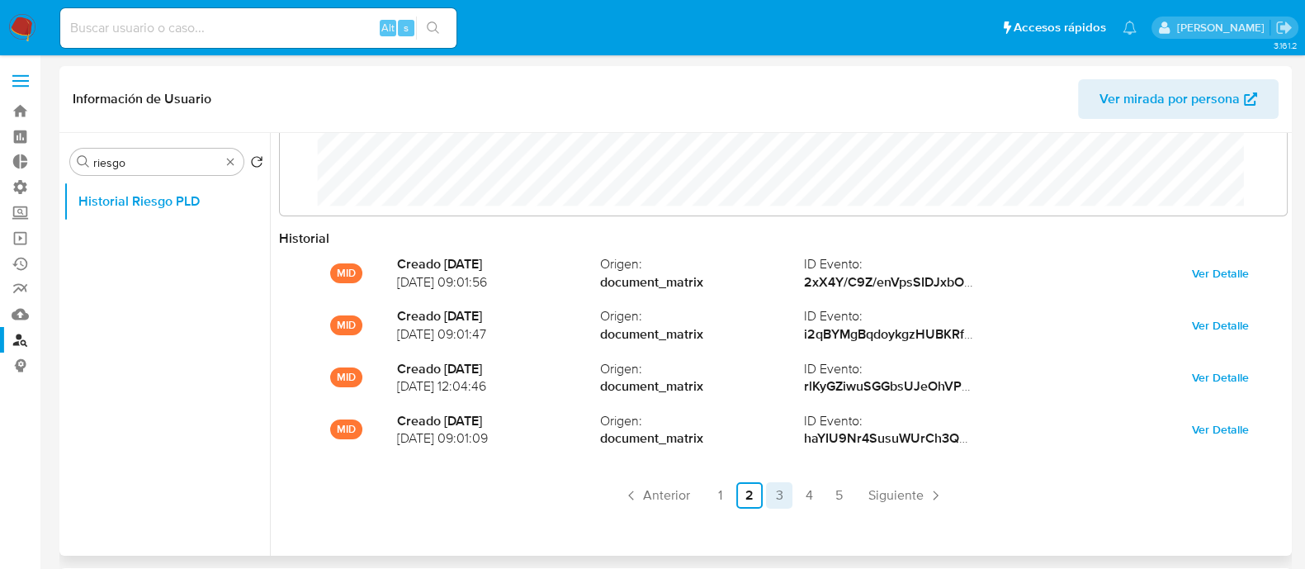
click at [781, 501] on link "3" at bounding box center [779, 495] width 26 height 26
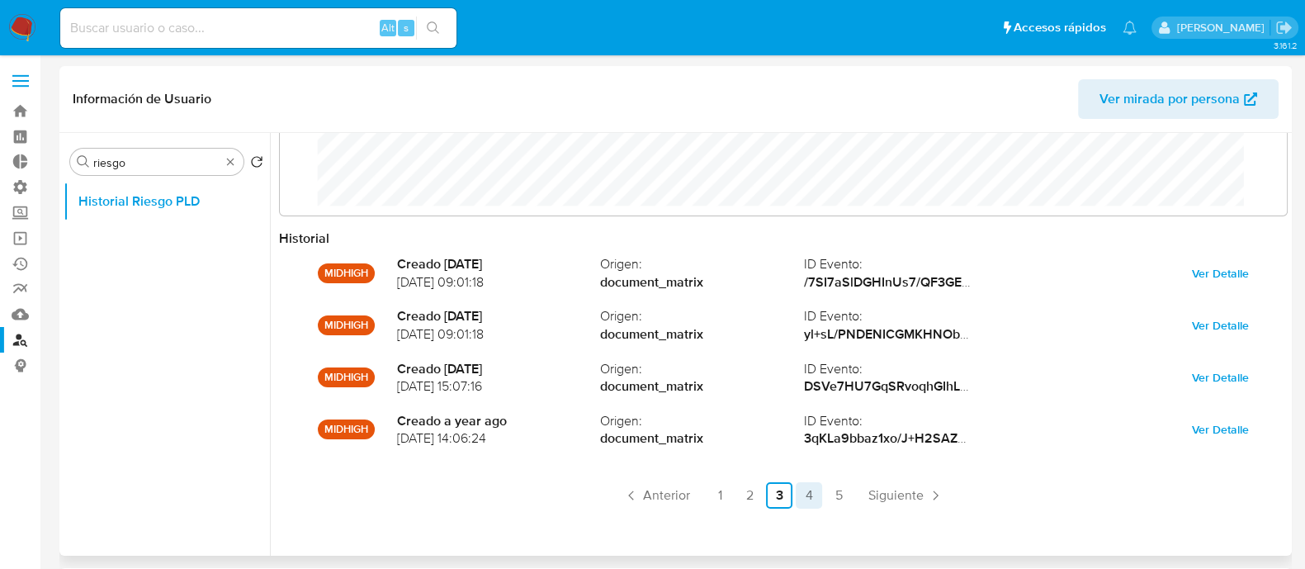
click at [806, 497] on link "4" at bounding box center [808, 495] width 26 height 26
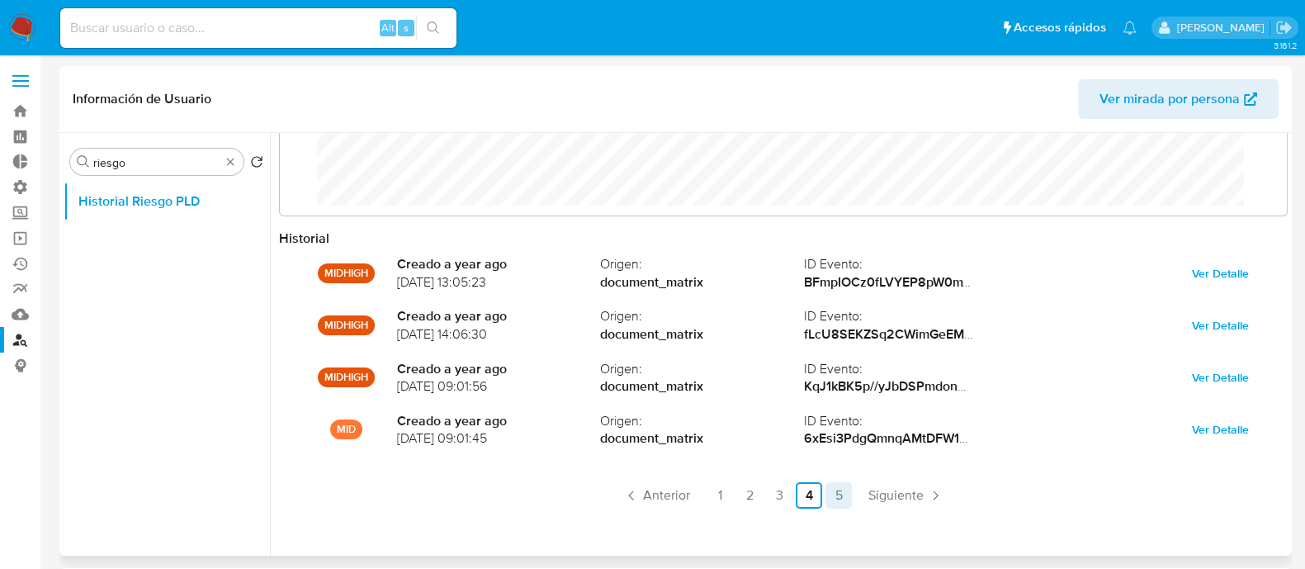
click at [842, 501] on link "5" at bounding box center [838, 495] width 26 height 26
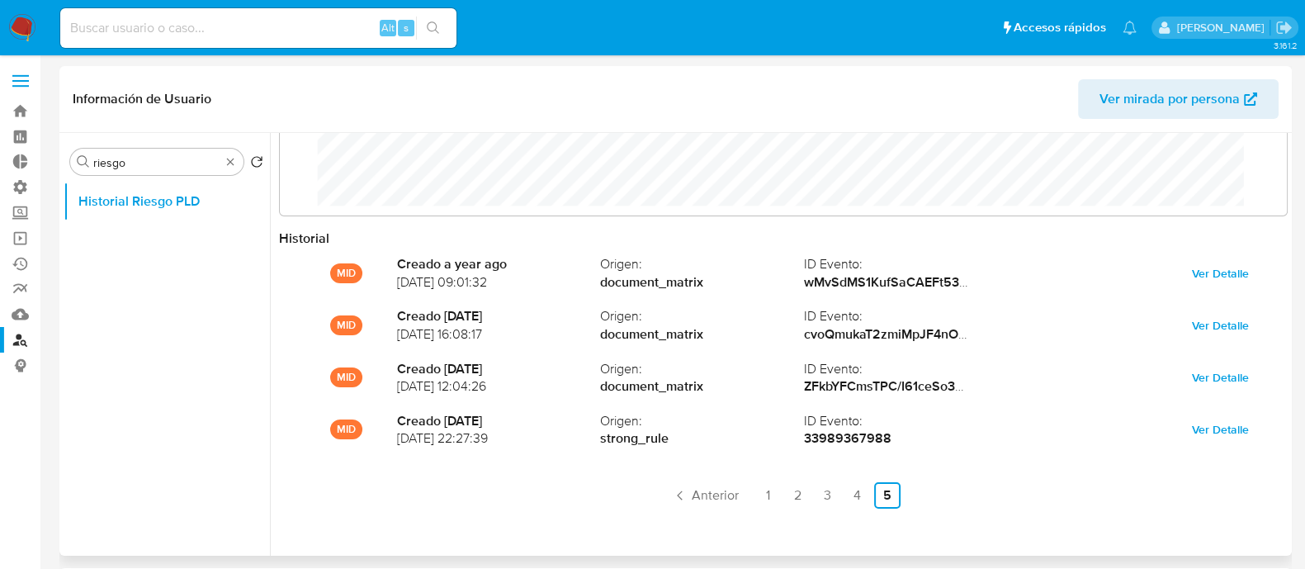
click at [857, 505] on link "4" at bounding box center [857, 495] width 26 height 26
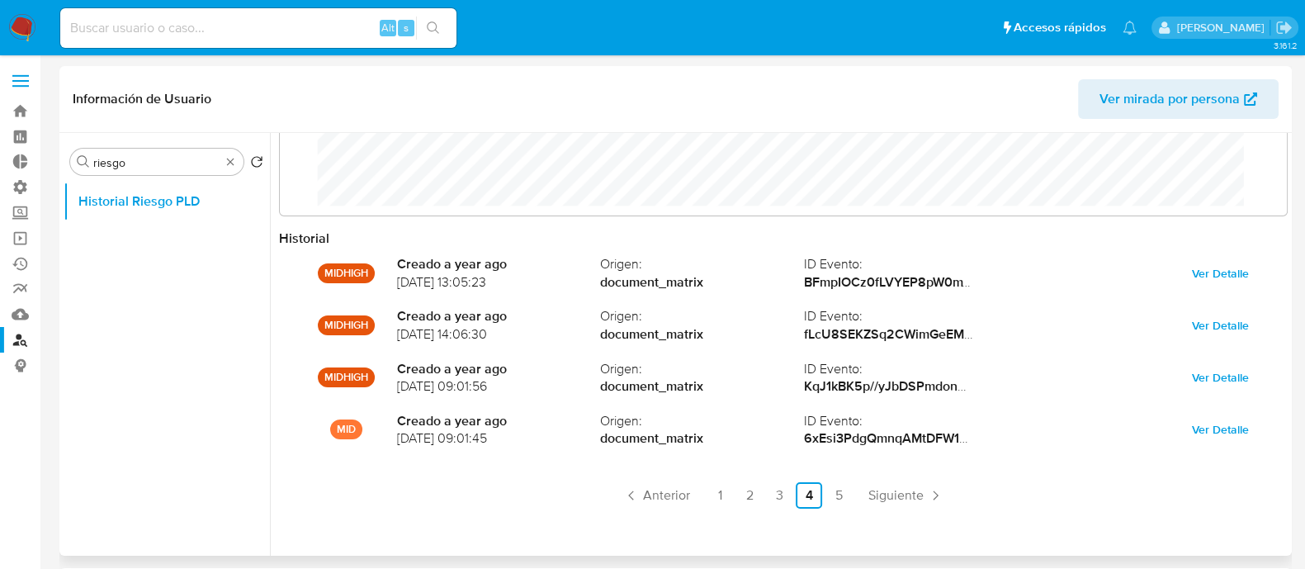
click at [772, 508] on div "Historial MIDHIGH Creado a year ago 07/10/2024 13:05:23 Origen : document_matri…" at bounding box center [783, 381] width 1008 height 305
click at [772, 505] on link "3" at bounding box center [779, 495] width 26 height 26
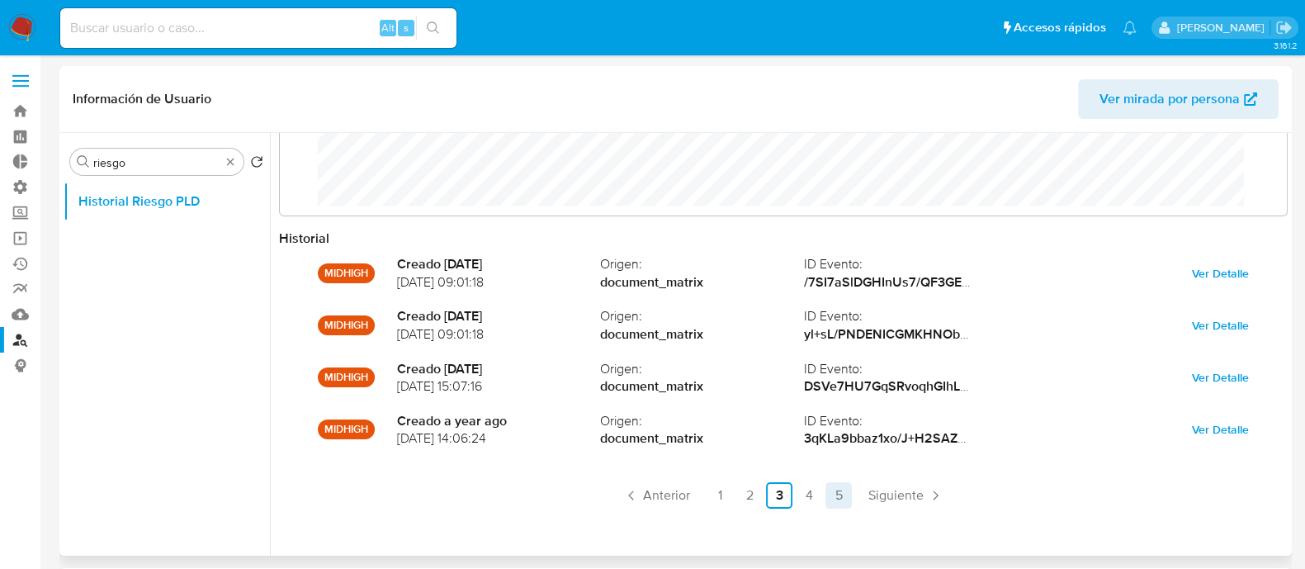
click at [828, 497] on link "5" at bounding box center [838, 495] width 26 height 26
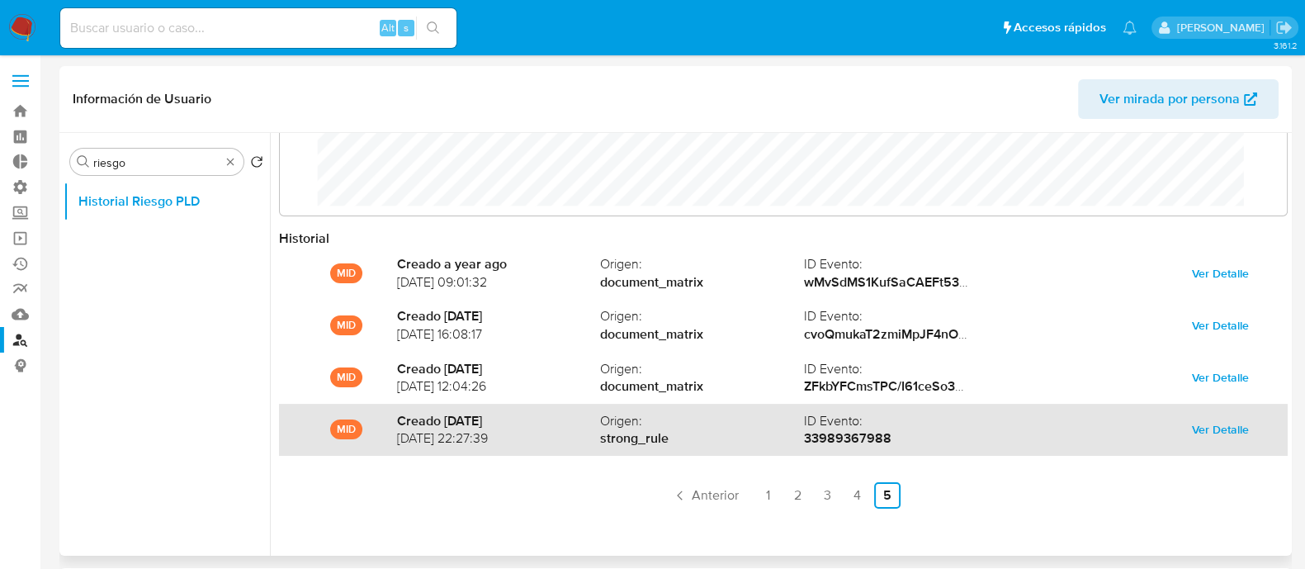
drag, startPoint x: 433, startPoint y: 443, endPoint x: 491, endPoint y: 437, distance: 58.1
click at [491, 437] on div "MID Creado 2 years ago 14/01/2024 22:27:39 Origen : strong_rule ID Evento : 339…" at bounding box center [783, 430] width 1008 height 52
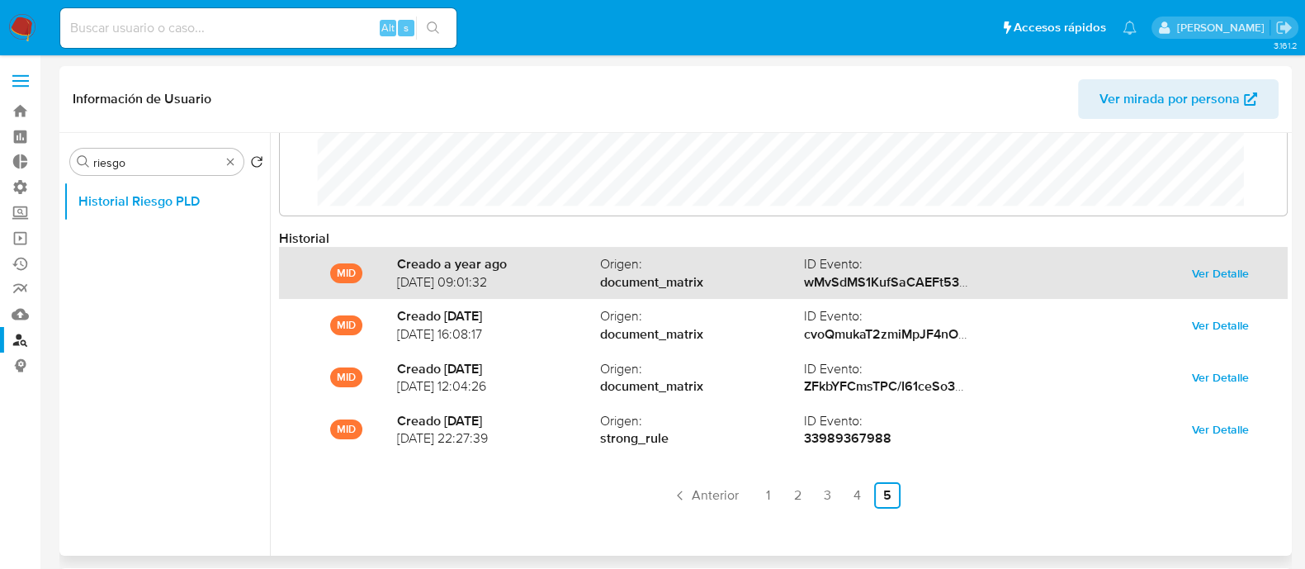
drag, startPoint x: 454, startPoint y: 275, endPoint x: 543, endPoint y: 275, distance: 89.1
click at [543, 275] on div "MID Creado a year ago 02/07/2024 09:01:32 Origen : document_matrix ID Evento : …" at bounding box center [783, 273] width 1008 height 52
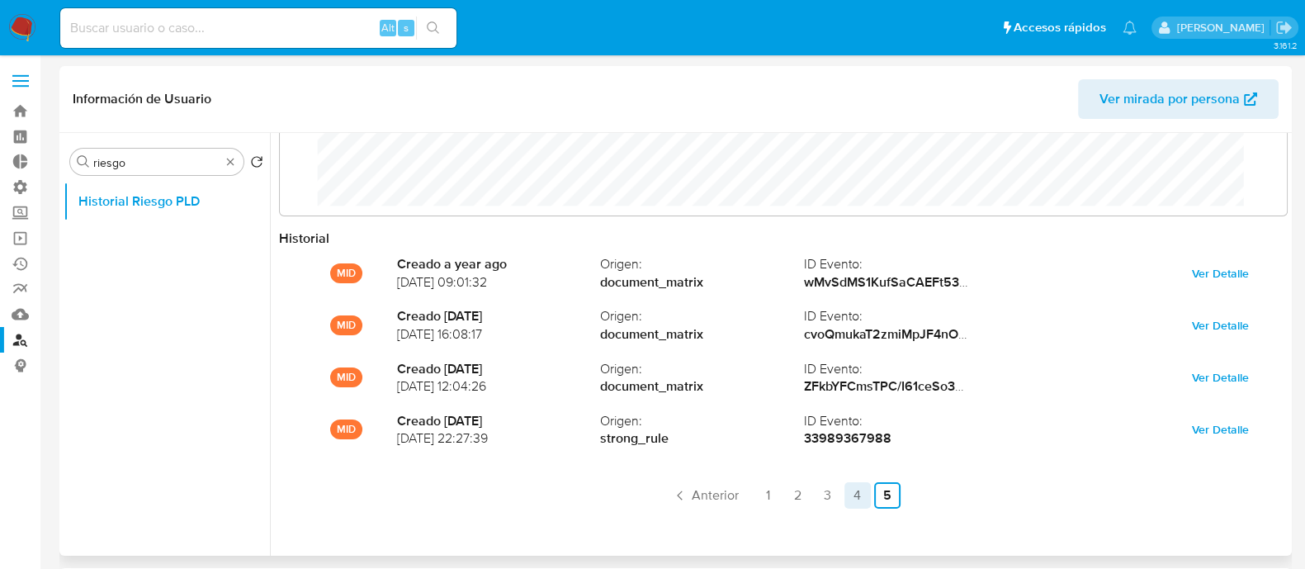
click at [846, 496] on link "4" at bounding box center [857, 495] width 26 height 26
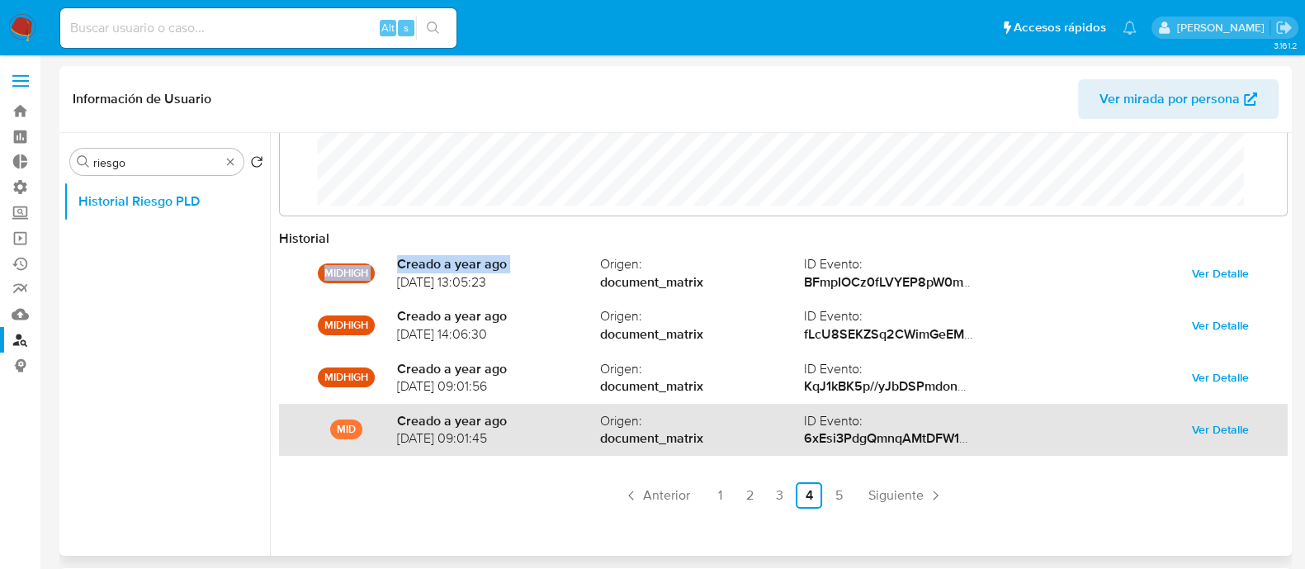
drag, startPoint x: 380, startPoint y: 431, endPoint x: 597, endPoint y: 447, distance: 216.8
click at [597, 447] on div "MID Creado a year ago 02/08/2024 09:01:45 Origen : document_matrix ID Evento : …" at bounding box center [783, 430] width 1008 height 52
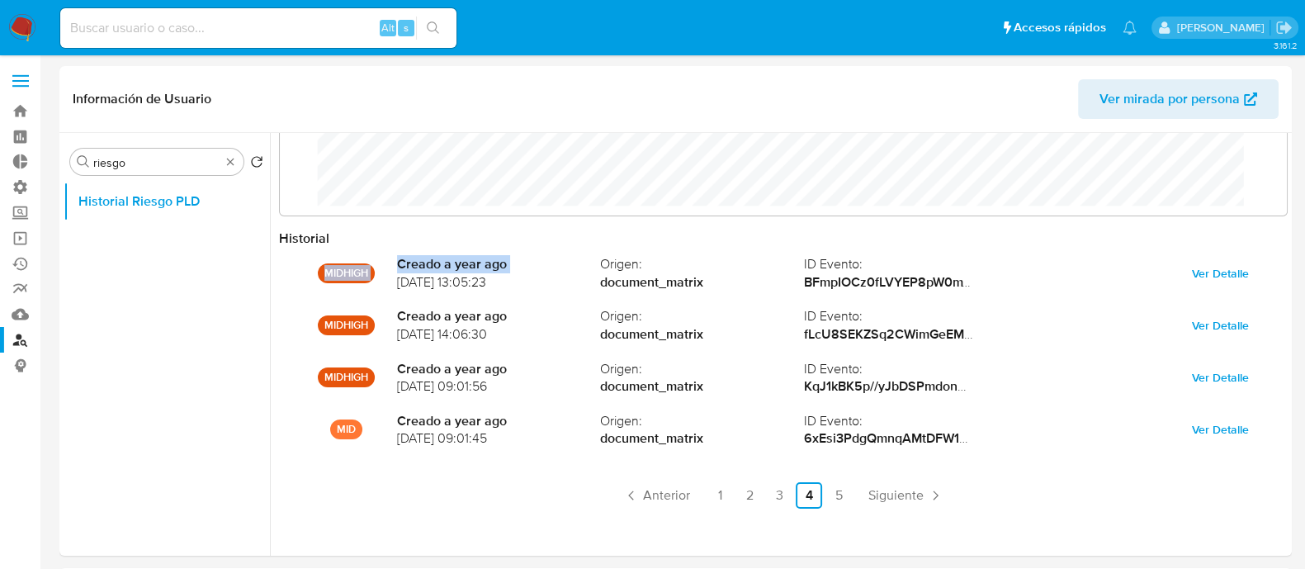
click at [20, 343] on link "Buscador de personas" at bounding box center [98, 340] width 196 height 26
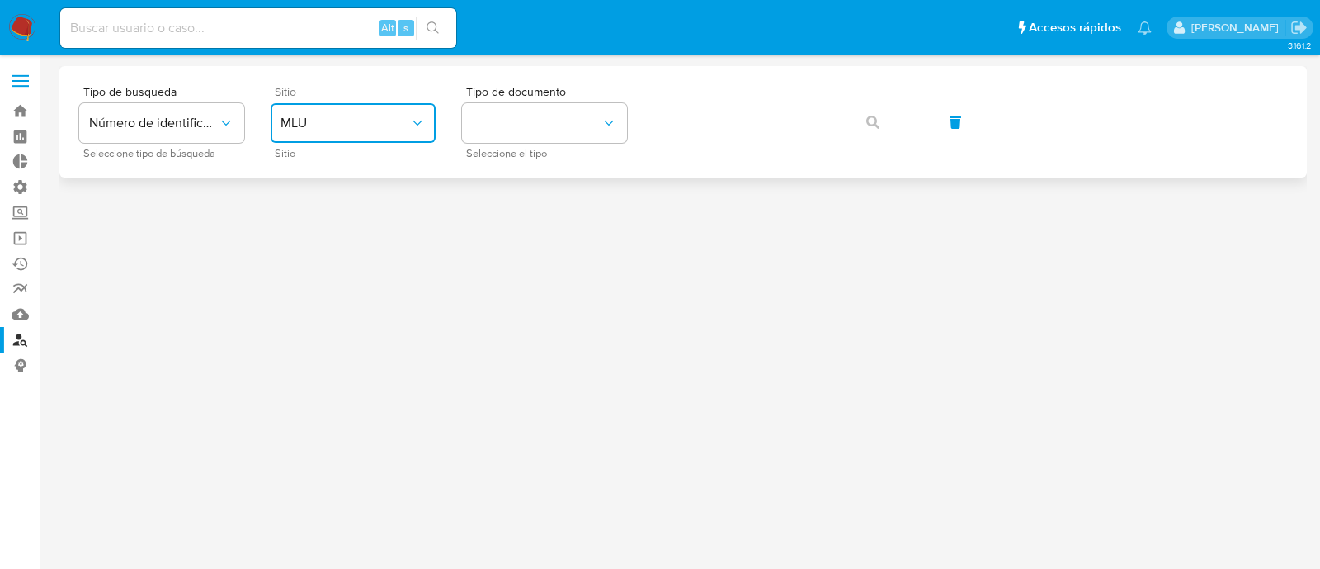
click at [322, 120] on span "MLU" at bounding box center [345, 123] width 129 height 17
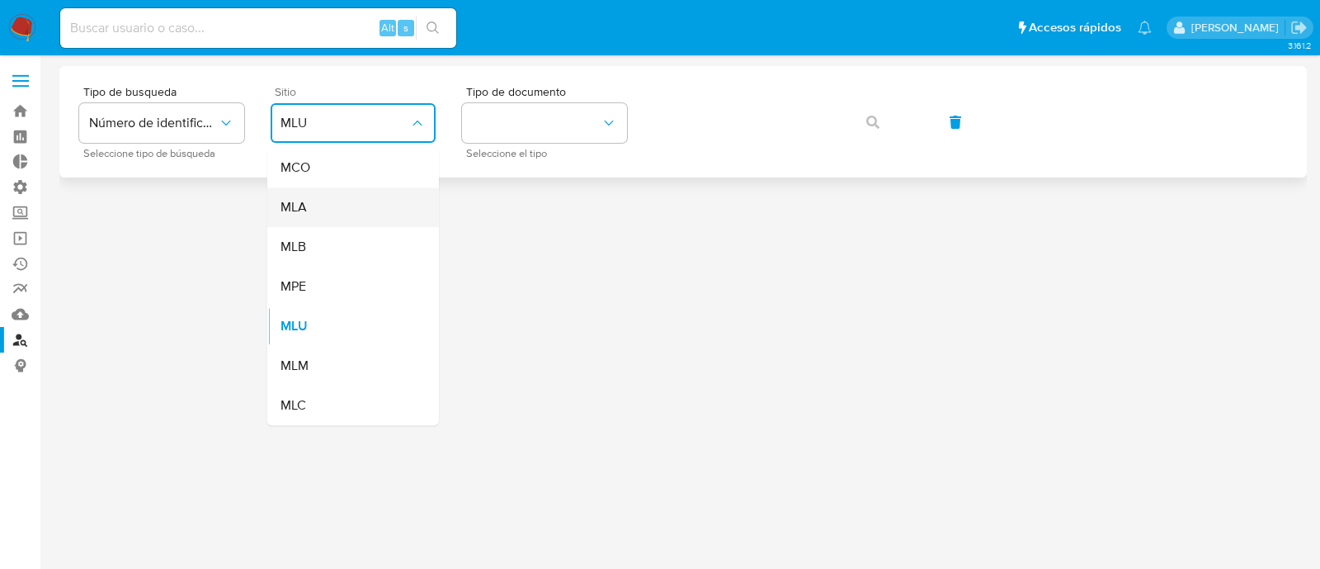
click at [339, 205] on div "MLA" at bounding box center [348, 207] width 135 height 40
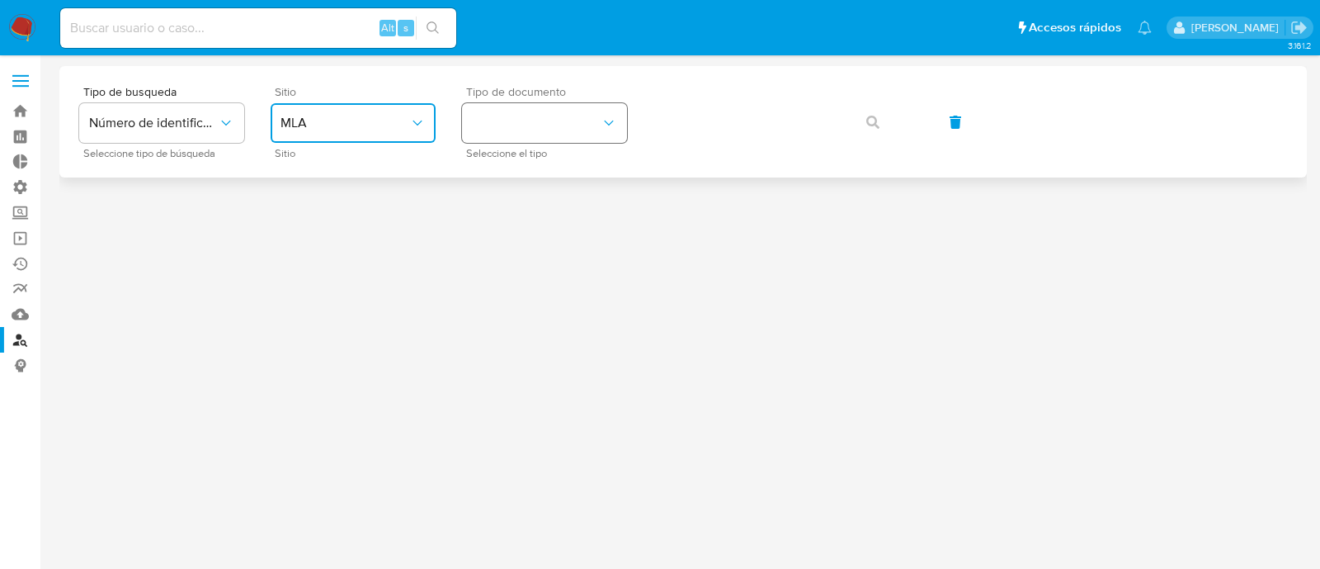
click at [518, 127] on button "identificationType" at bounding box center [544, 123] width 165 height 40
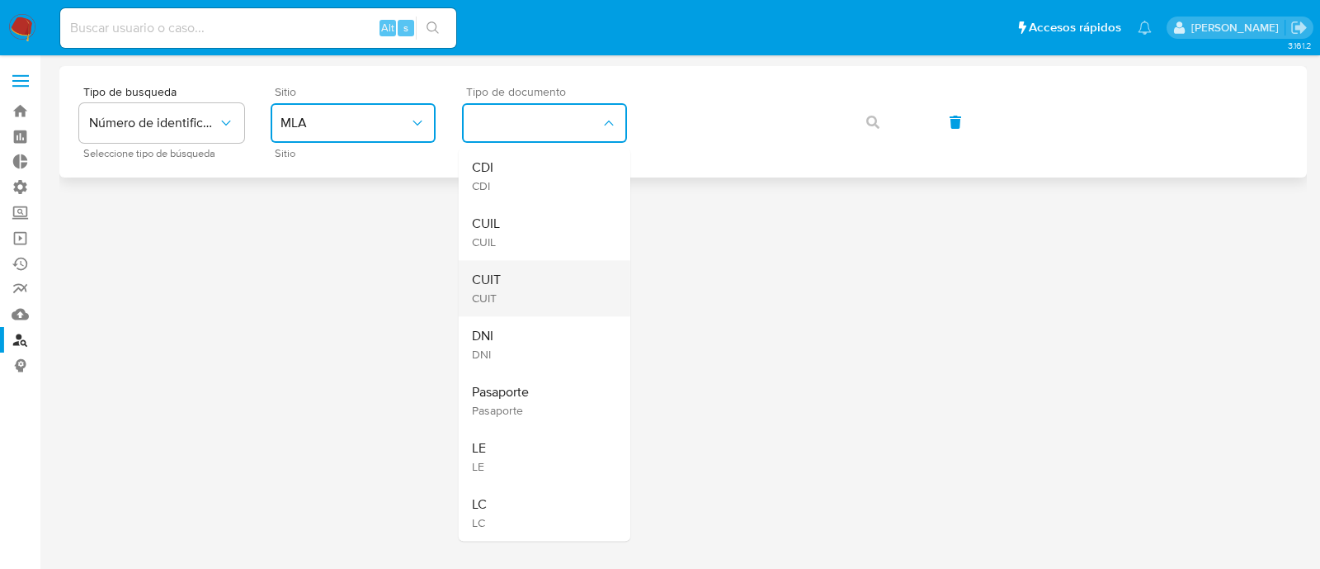
click at [542, 262] on div "CUIT CUIT" at bounding box center [539, 288] width 135 height 56
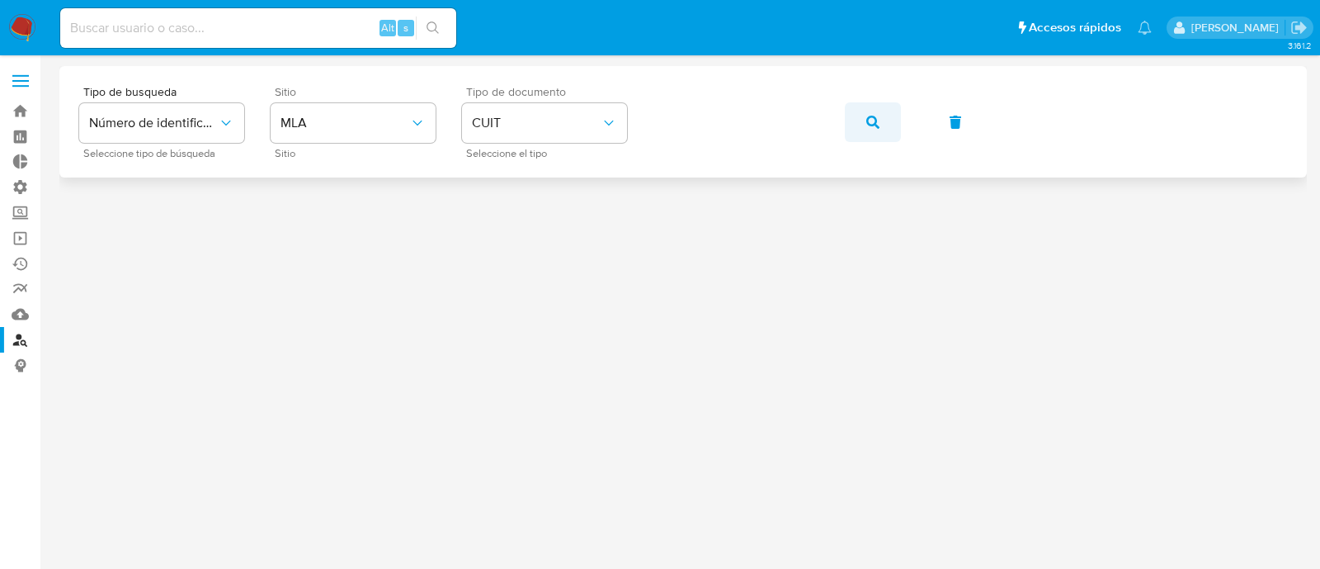
click at [889, 124] on button "button" at bounding box center [873, 122] width 56 height 40
